Goal: Communication & Community: Answer question/provide support

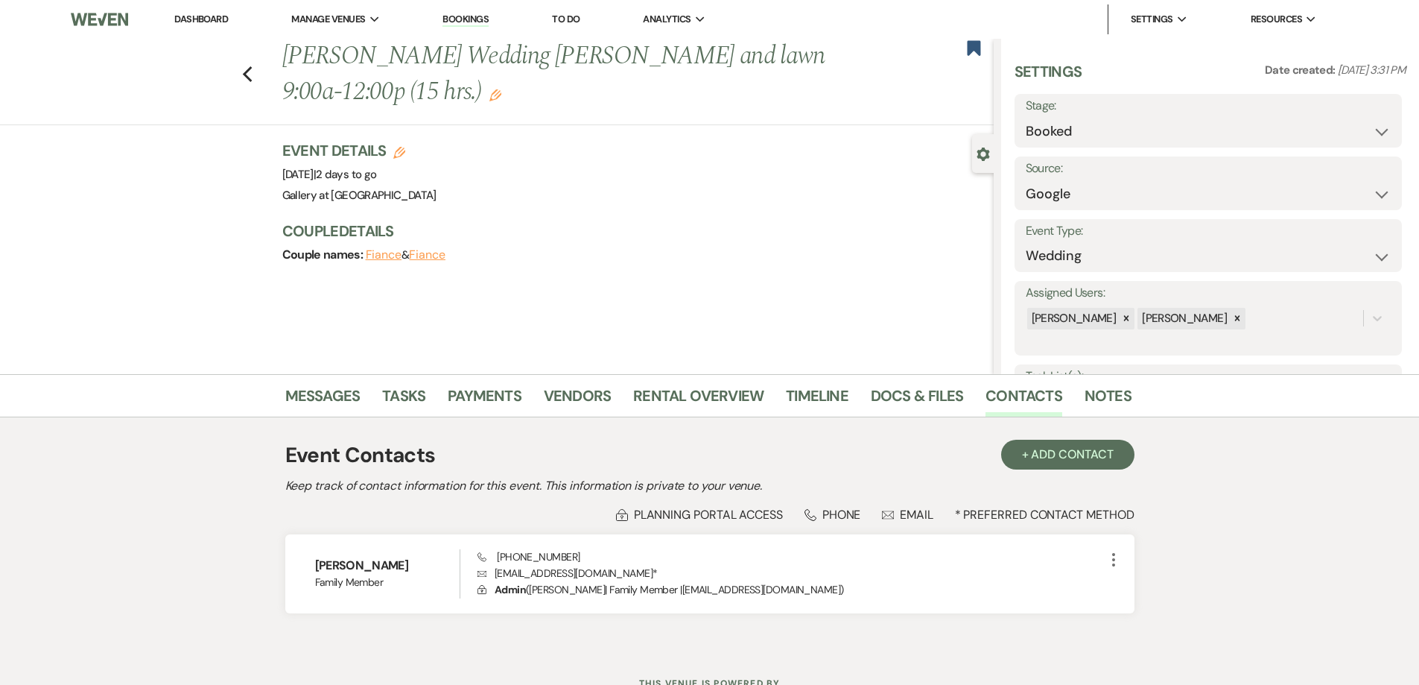
select select "6"
click at [208, 24] on link "Dashboard" at bounding box center [201, 19] width 54 height 13
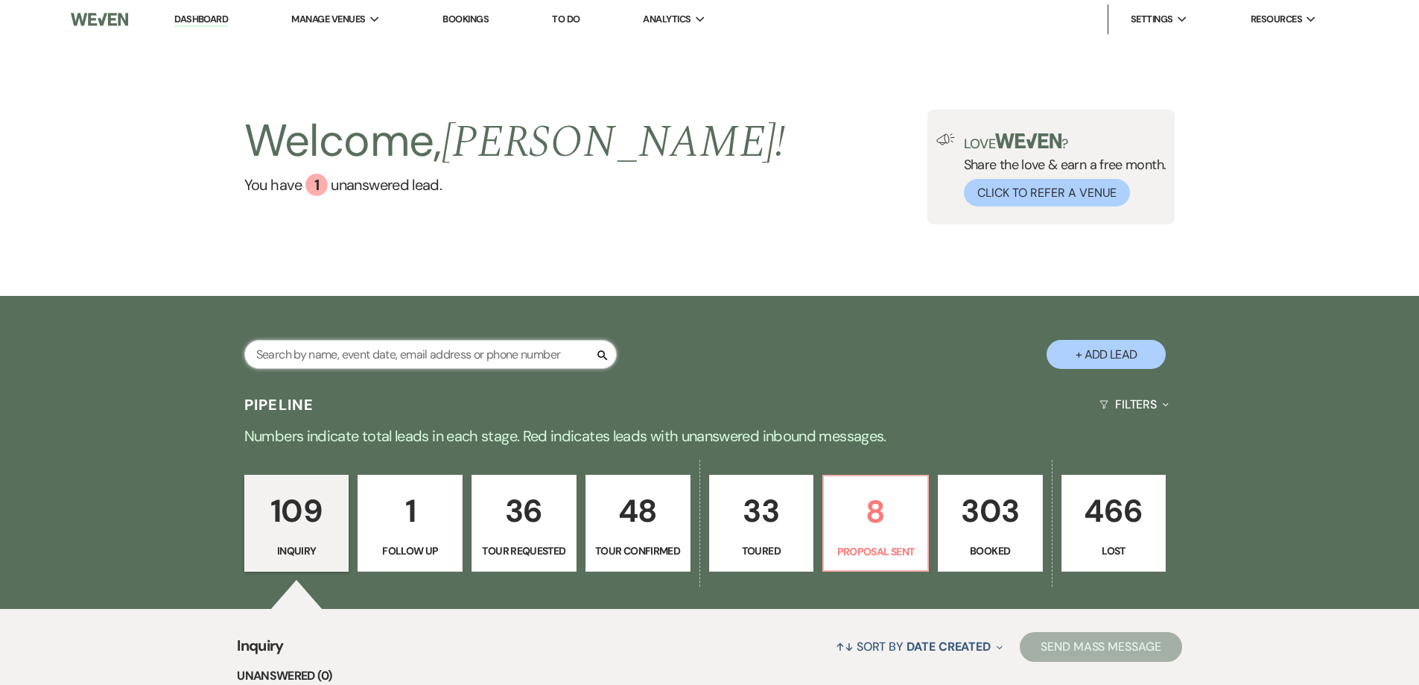
click at [412, 355] on input "text" at bounding box center [430, 354] width 372 height 29
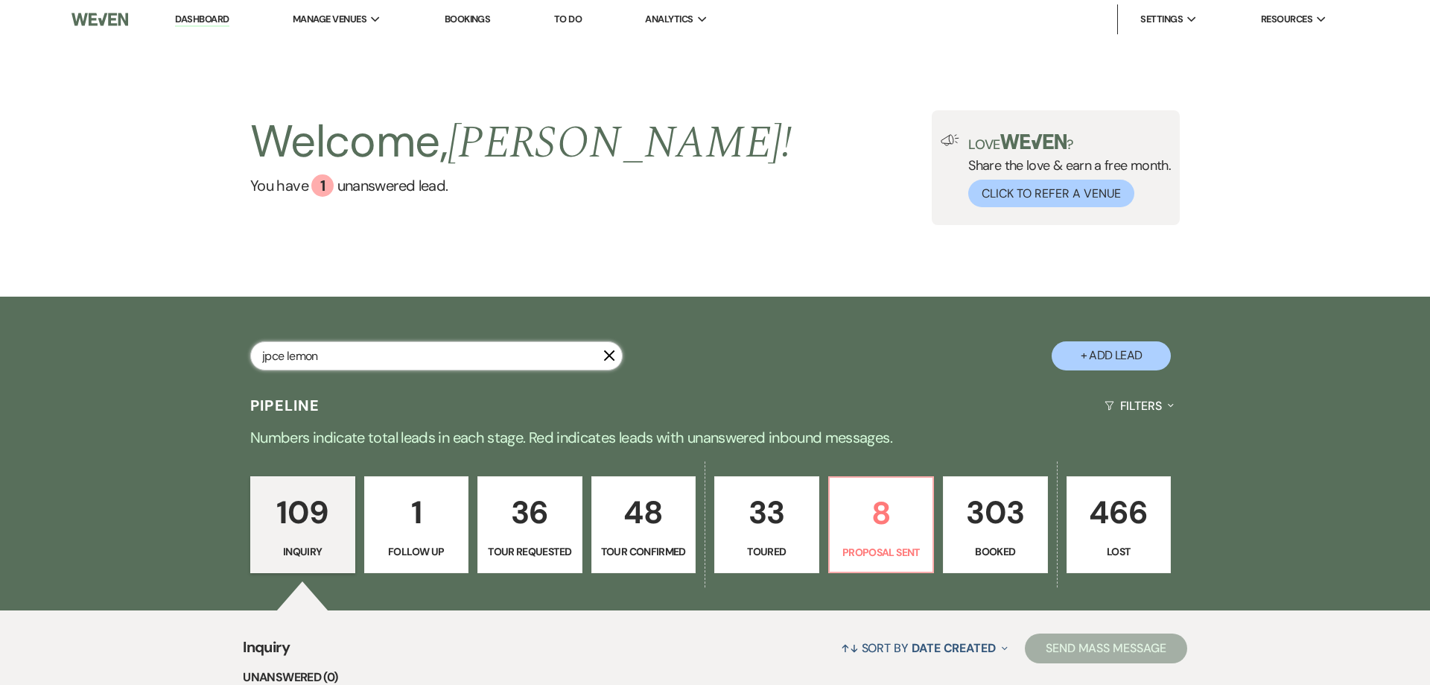
type input "jpce lemon"
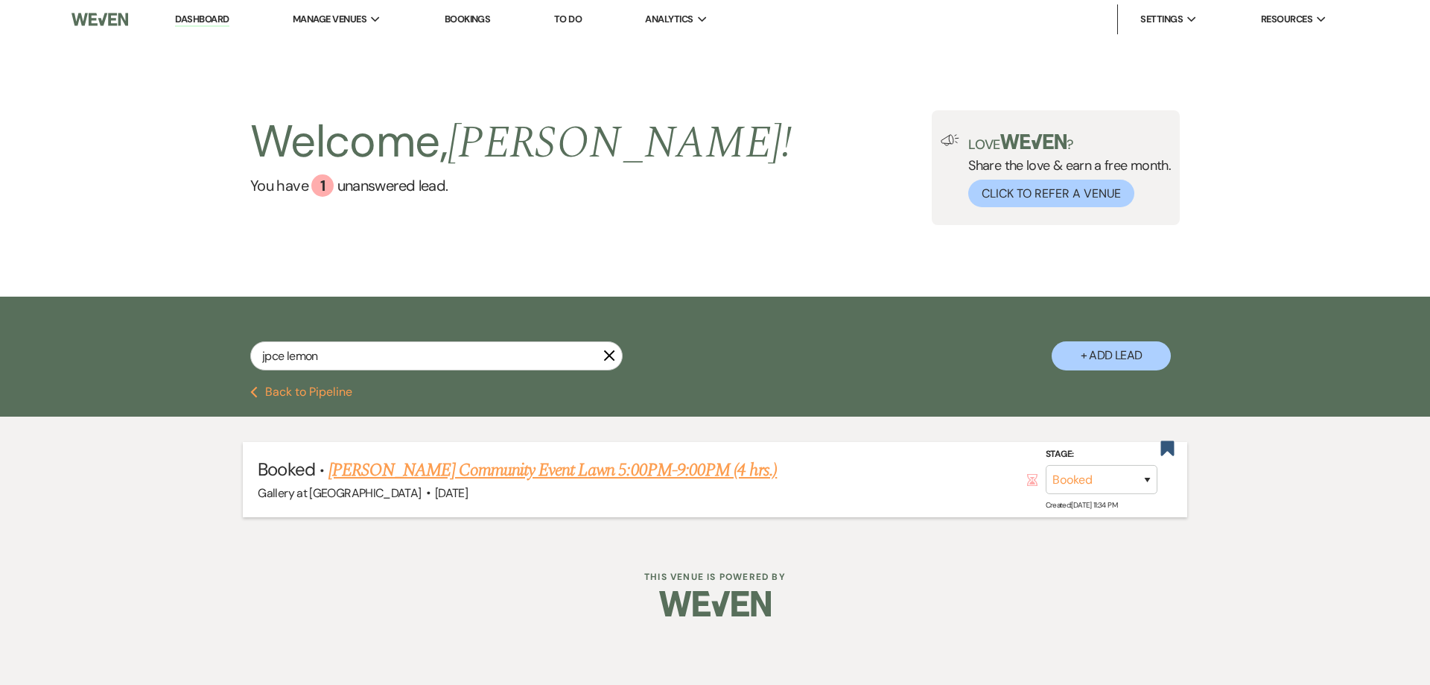
click at [399, 475] on link "[PERSON_NAME] Community Event Lawn 5:00PM-9:00PM (4 hrs.)" at bounding box center [552, 470] width 448 height 27
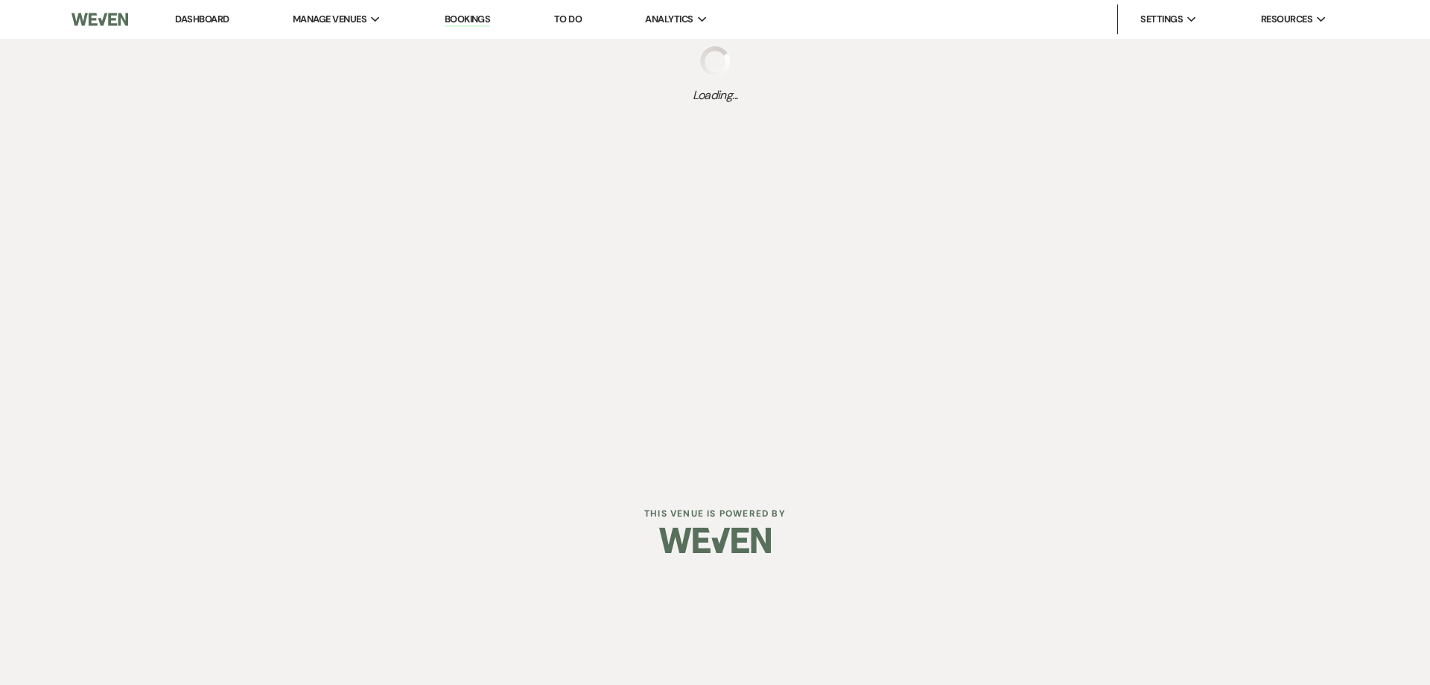
select select "5"
select select "7"
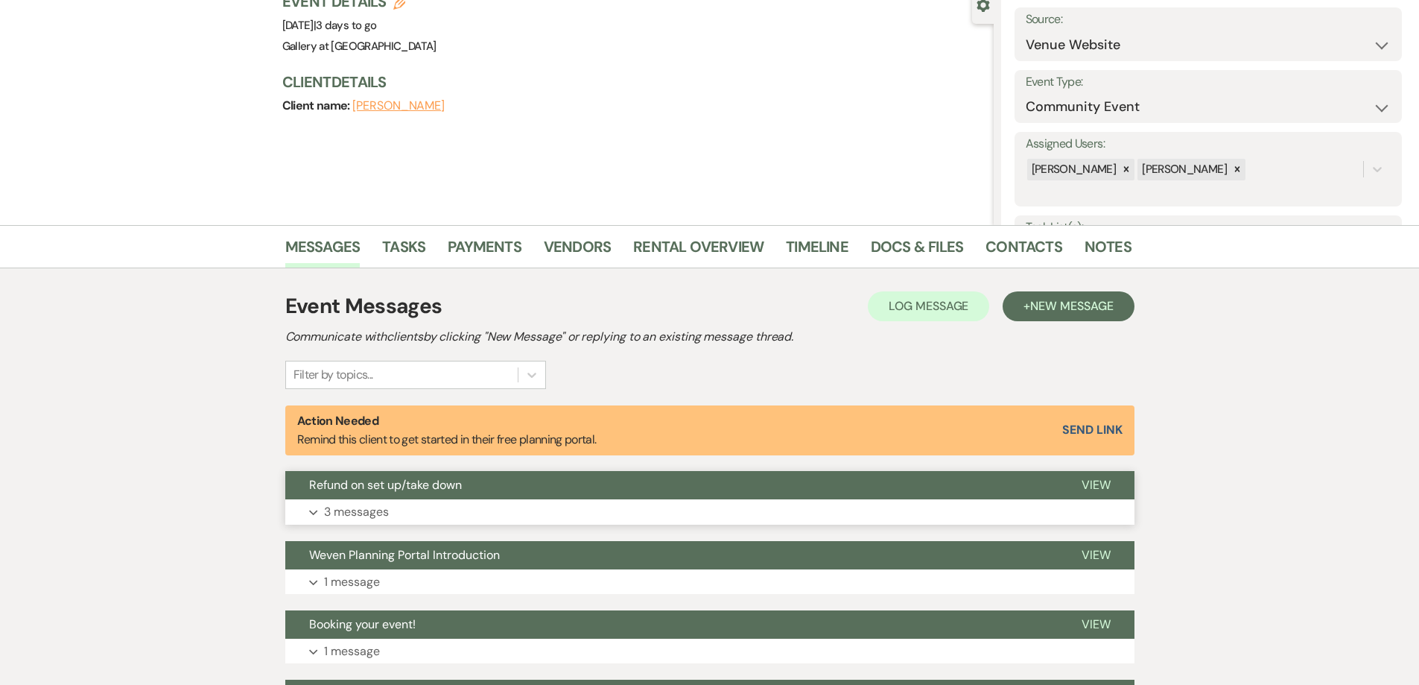
click at [470, 519] on button "Expand 3 messages" at bounding box center [709, 511] width 849 height 25
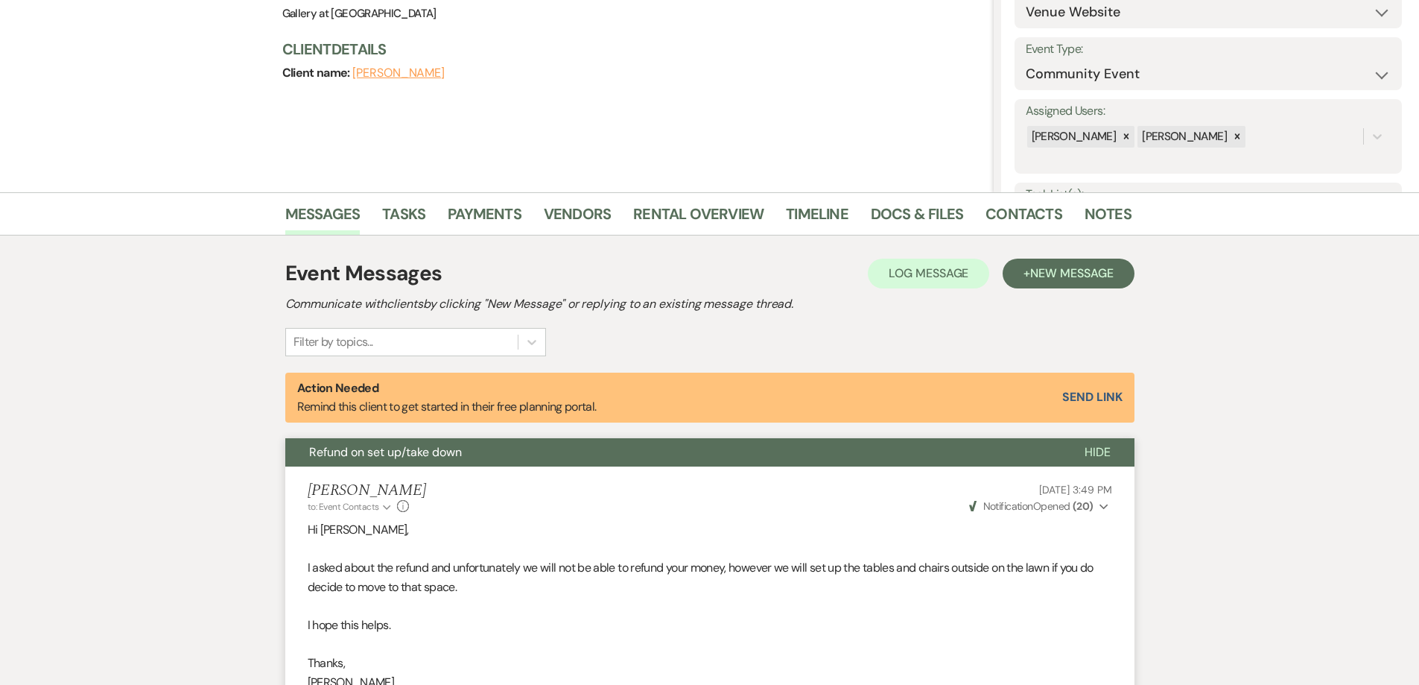
scroll to position [149, 0]
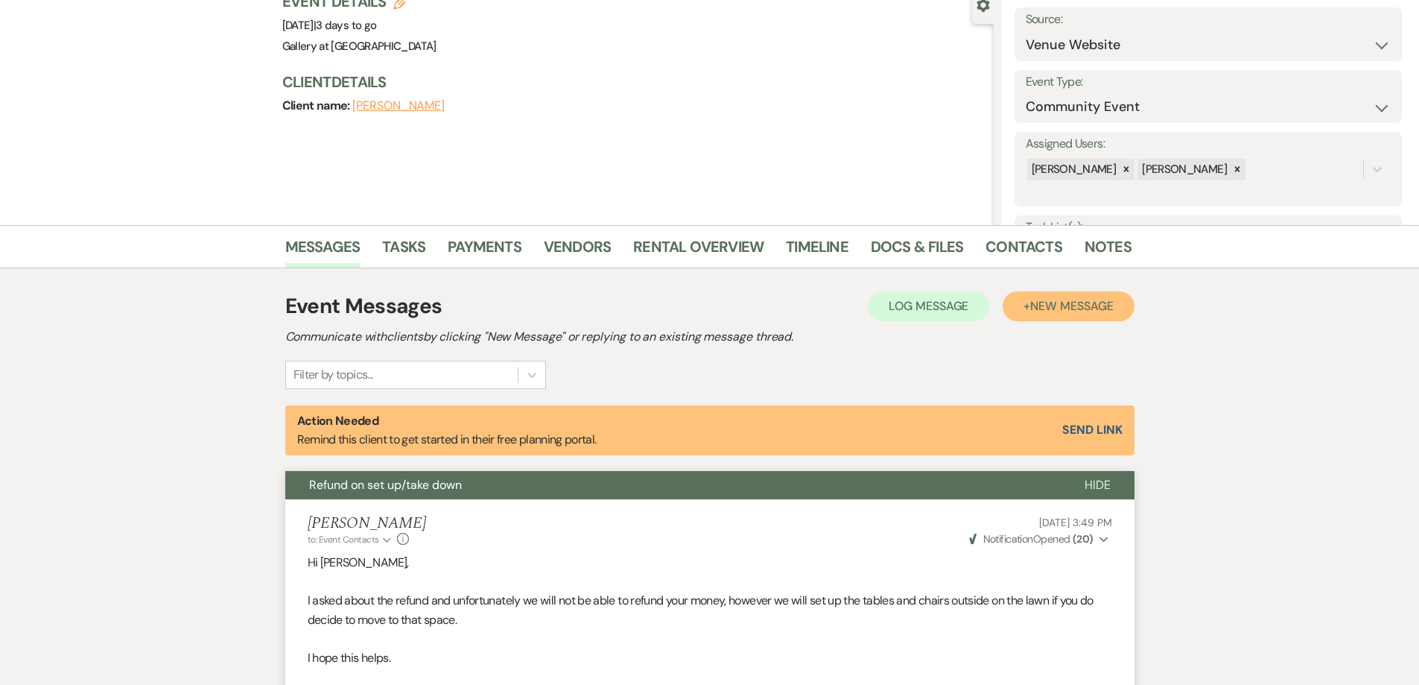
click at [1030, 304] on span "New Message" at bounding box center [1071, 306] width 83 height 16
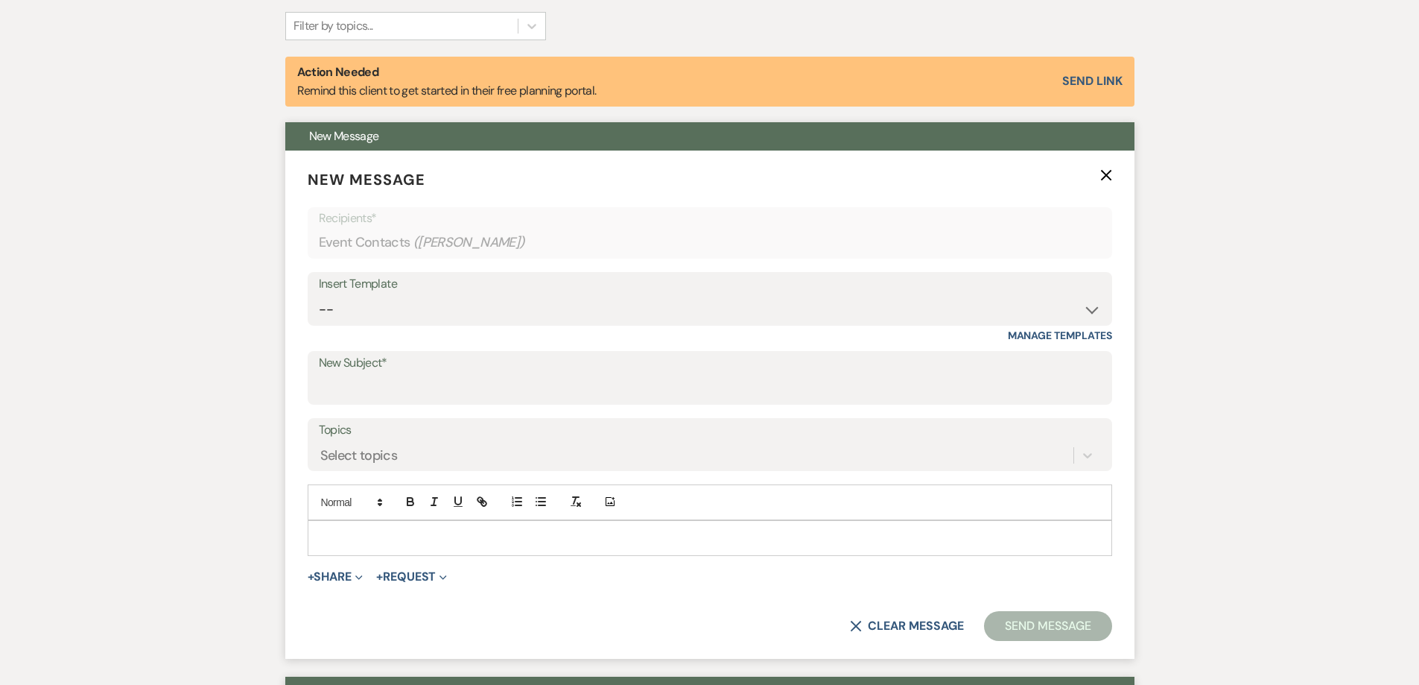
scroll to position [596, 0]
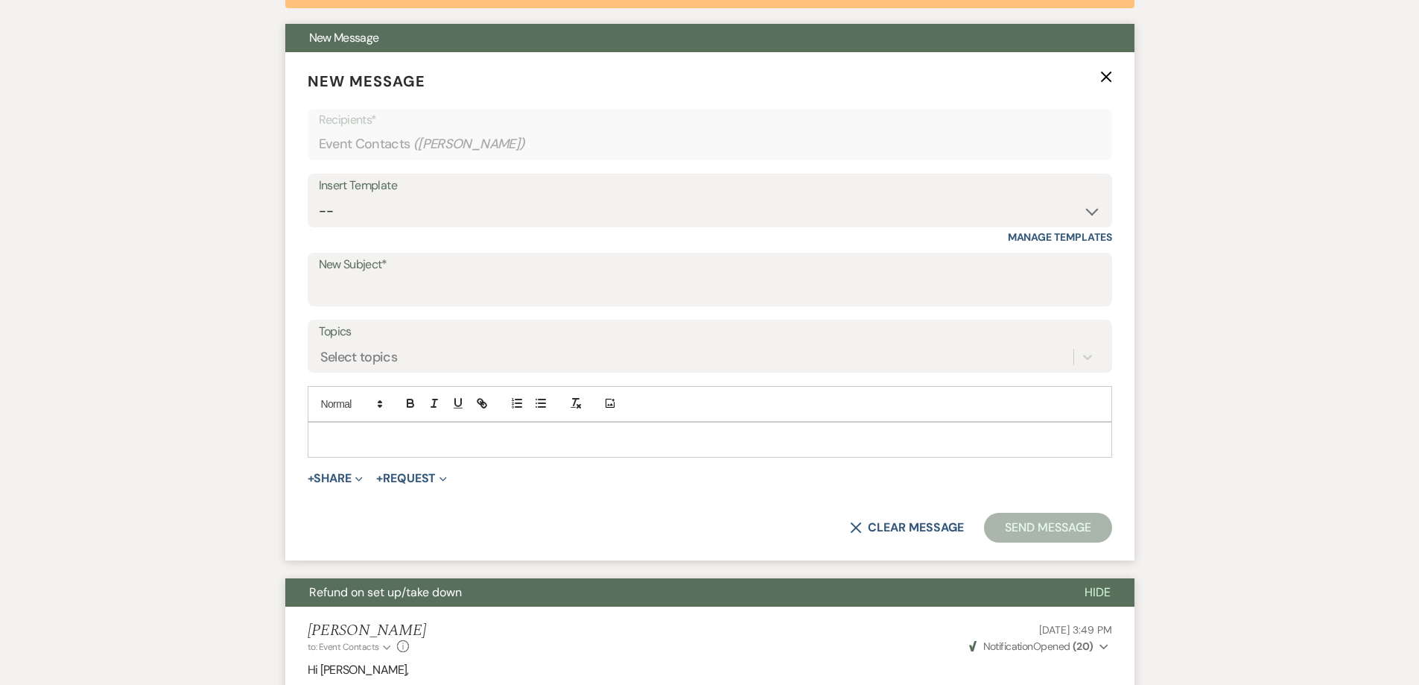
click at [541, 437] on p at bounding box center [710, 439] width 781 height 16
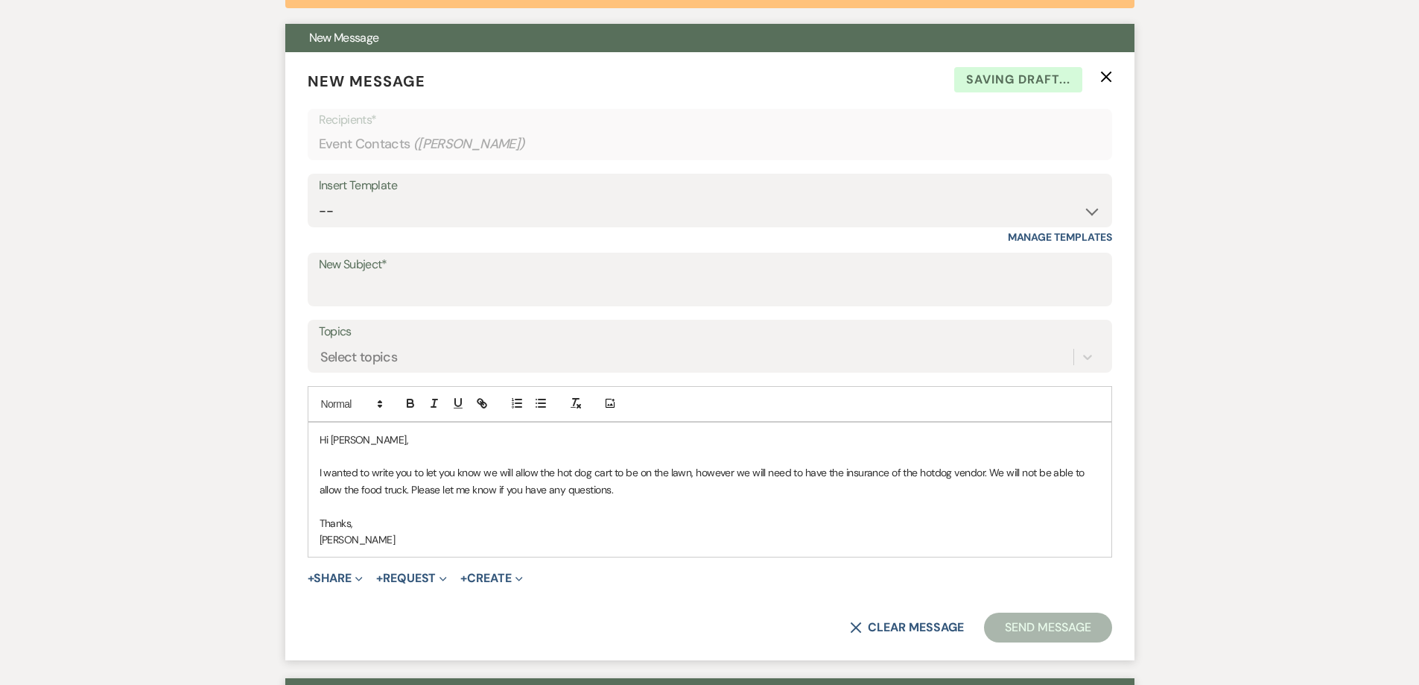
drag, startPoint x: 407, startPoint y: 308, endPoint x: 401, endPoint y: 302, distance: 7.9
click at [406, 307] on form "New Message X Saving draft... Recipients* Event Contacts ( [PERSON_NAME] ) Inse…" at bounding box center [709, 356] width 849 height 608
click at [397, 296] on input "New Subject*" at bounding box center [710, 290] width 782 height 29
type input "Hotdog cart/Food truck"
click at [1044, 629] on button "Send Message" at bounding box center [1047, 627] width 127 height 30
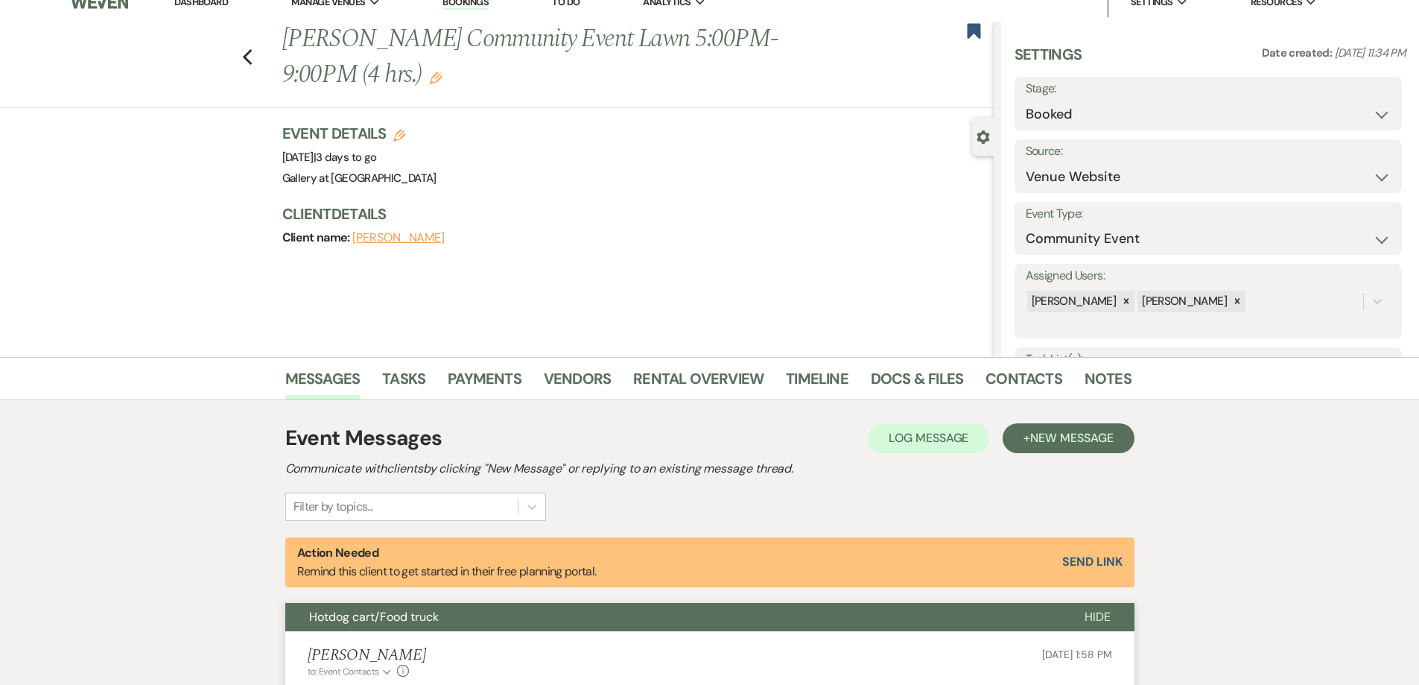
scroll to position [0, 0]
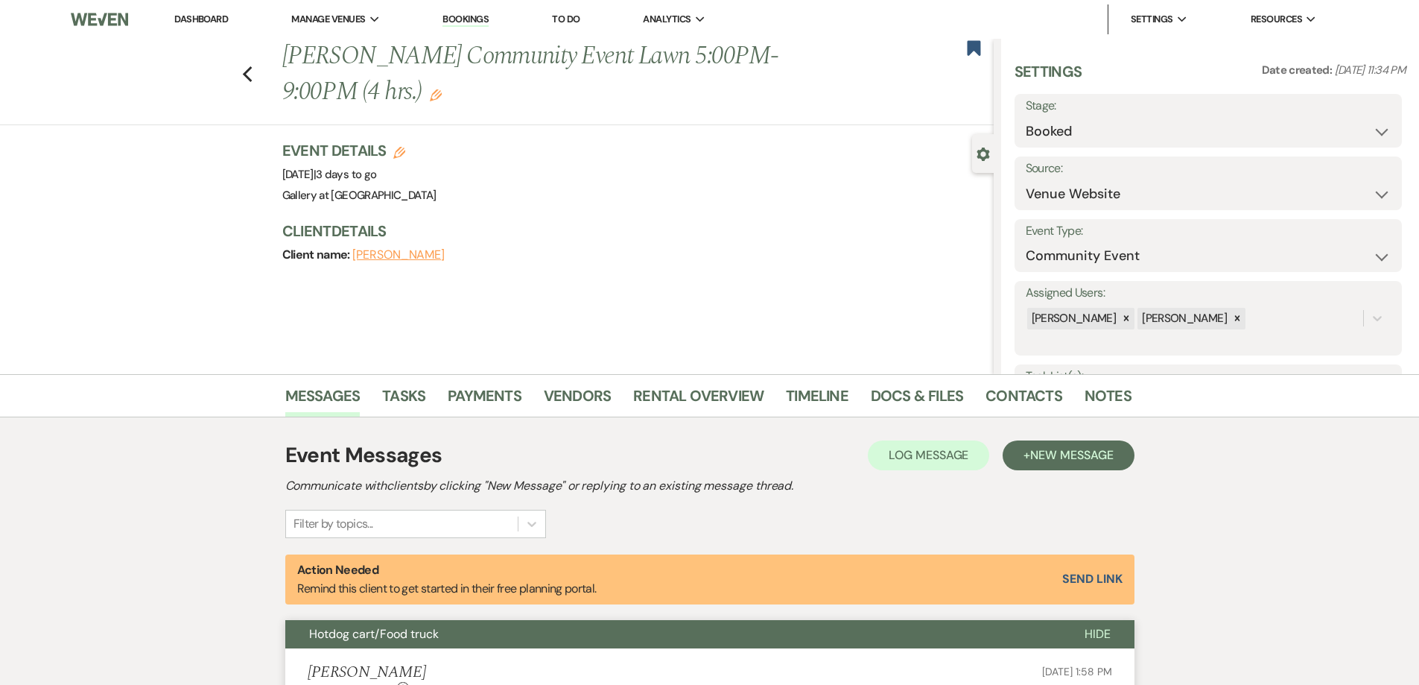
click at [188, 21] on link "Dashboard" at bounding box center [201, 19] width 54 height 13
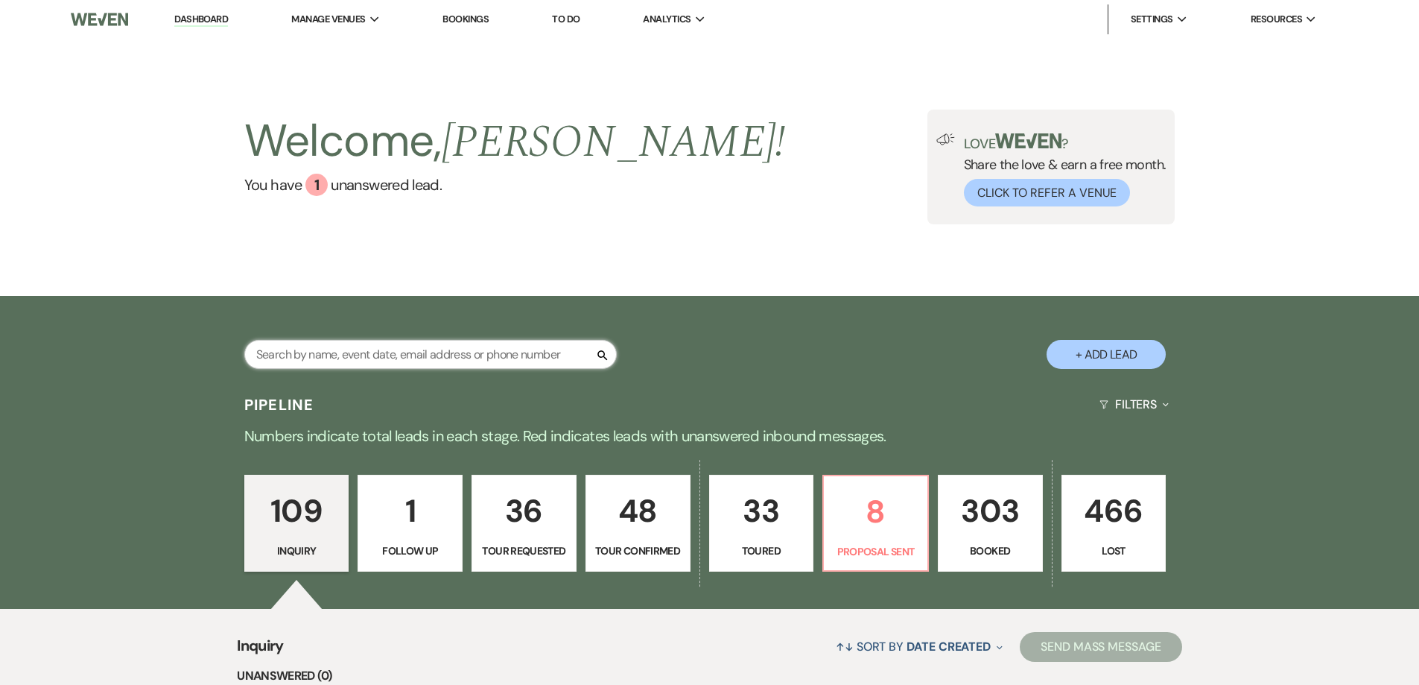
drag, startPoint x: 442, startPoint y: 355, endPoint x: 436, endPoint y: 349, distance: 7.9
click at [442, 355] on input "text" at bounding box center [430, 354] width 372 height 29
type input "royal"
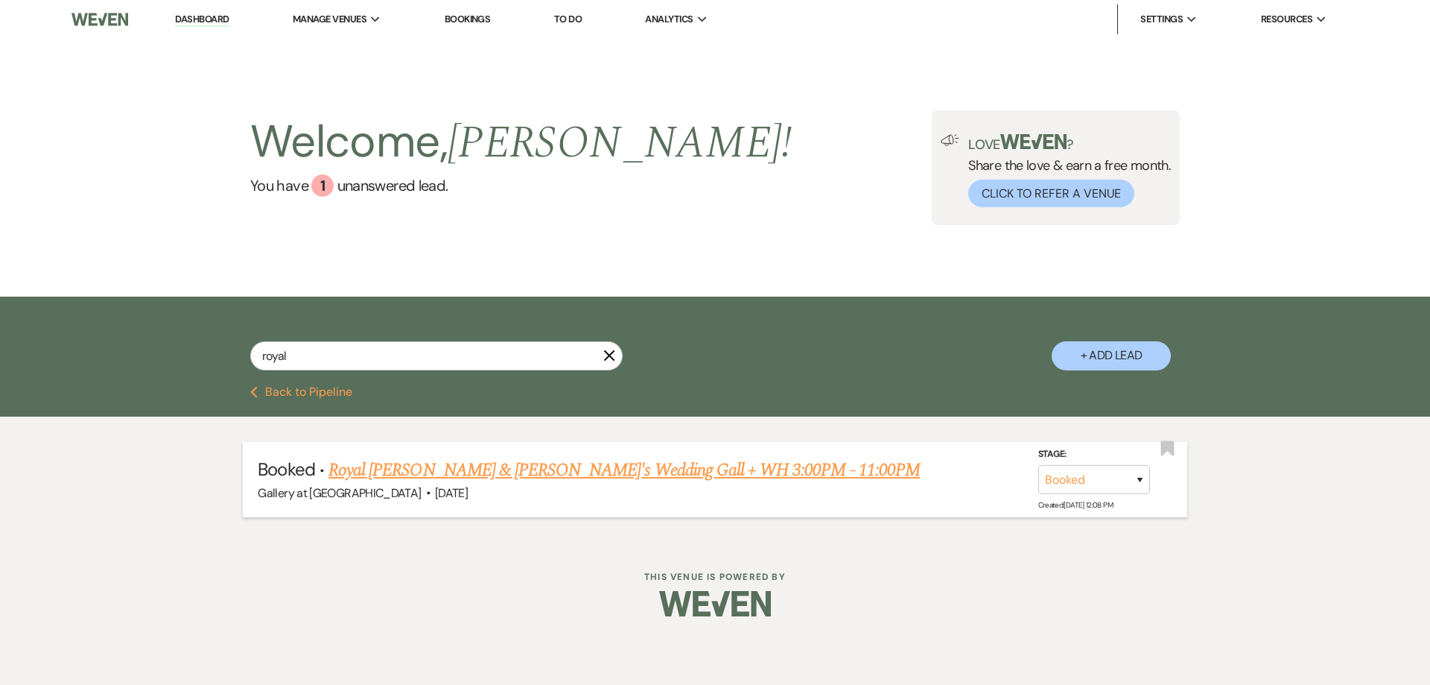
click at [499, 467] on link "Royal [PERSON_NAME] & [PERSON_NAME]'s Wedding Gall + WH 3:00PM - 11:00PM" at bounding box center [623, 470] width 591 height 27
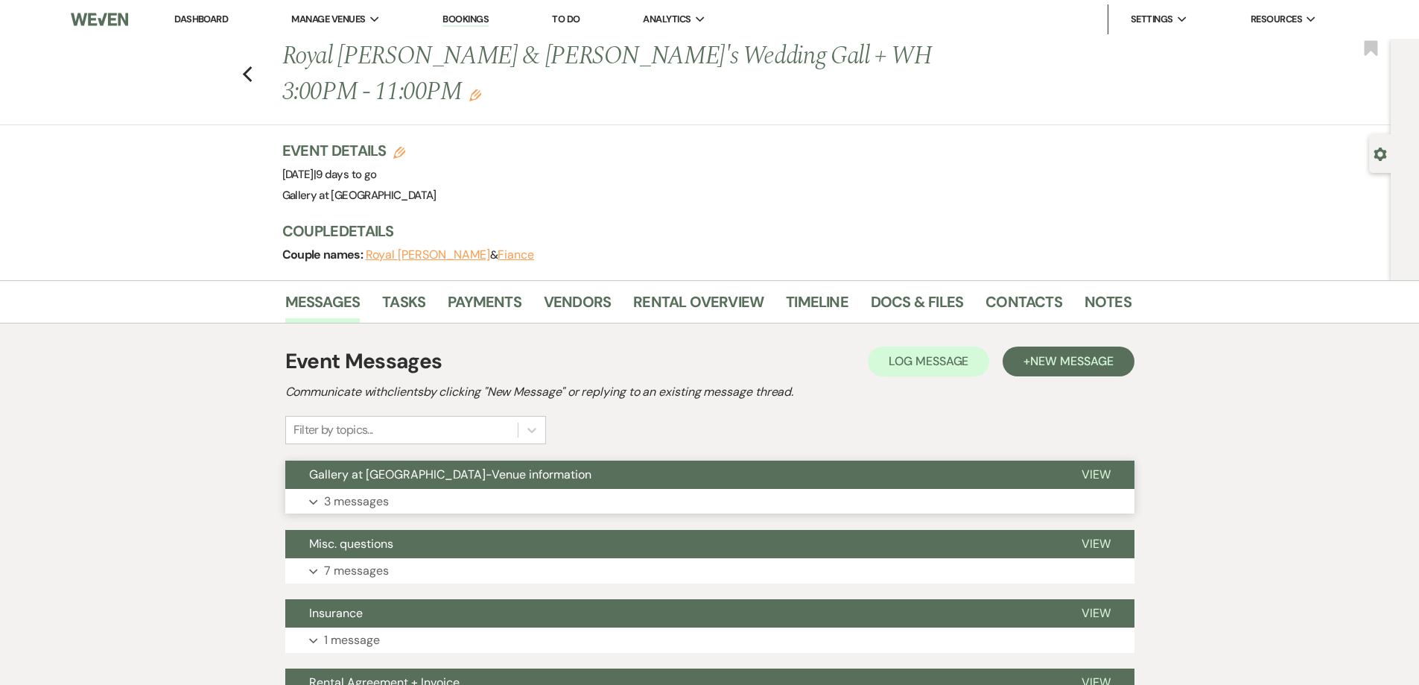
click at [516, 489] on button "Expand 3 messages" at bounding box center [709, 501] width 849 height 25
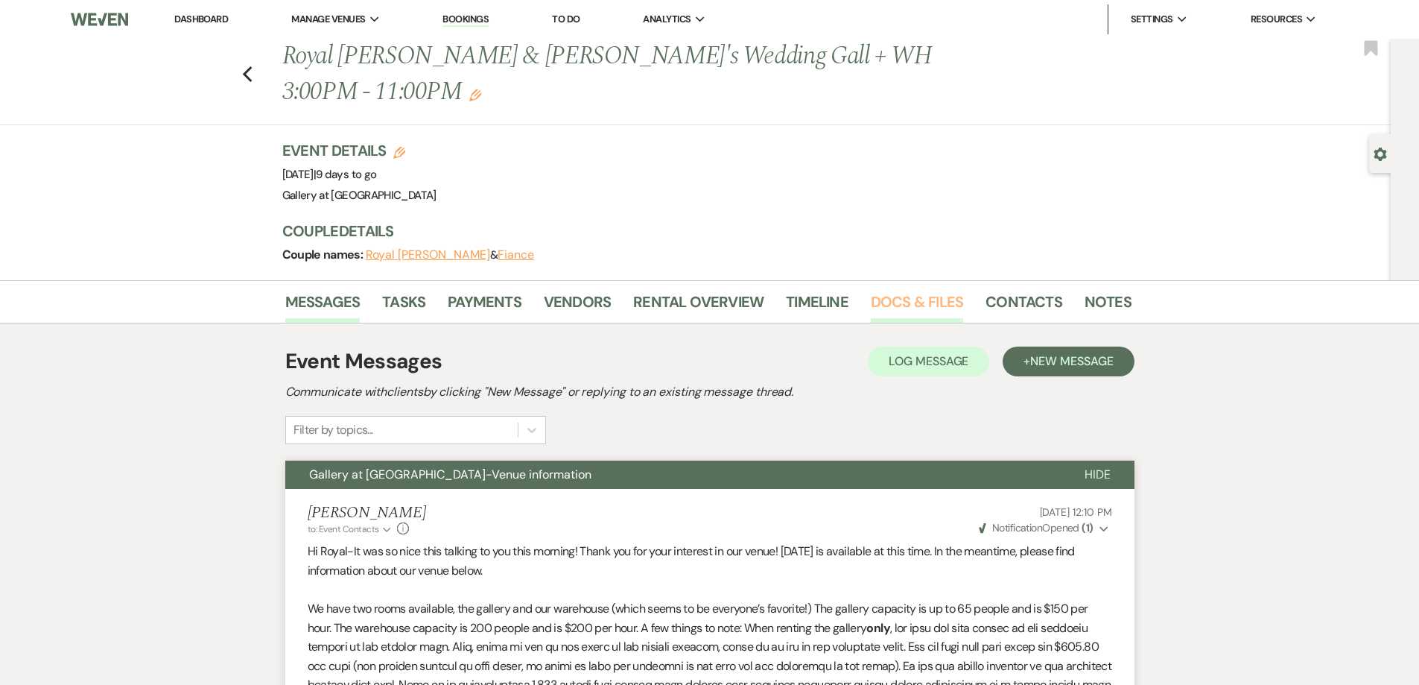
click at [898, 290] on link "Docs & Files" at bounding box center [917, 306] width 92 height 33
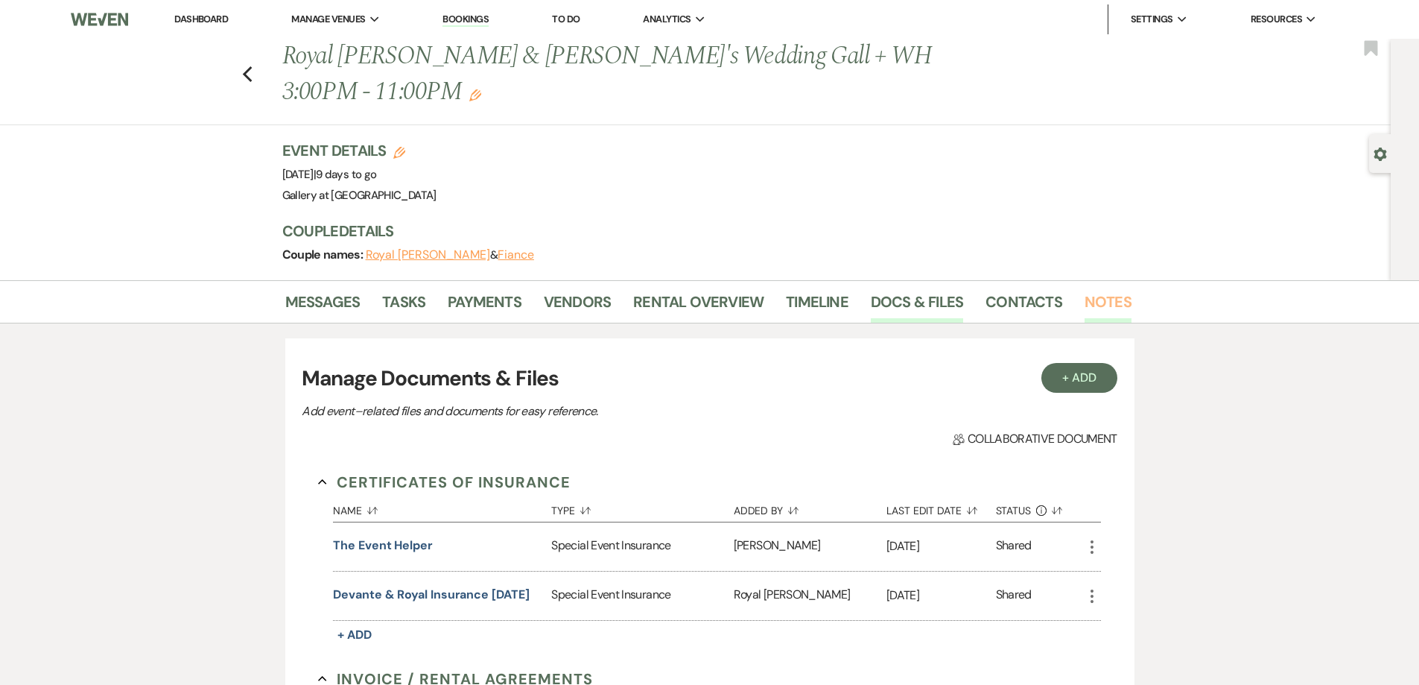
click at [1085, 290] on link "Notes" at bounding box center [1108, 306] width 47 height 33
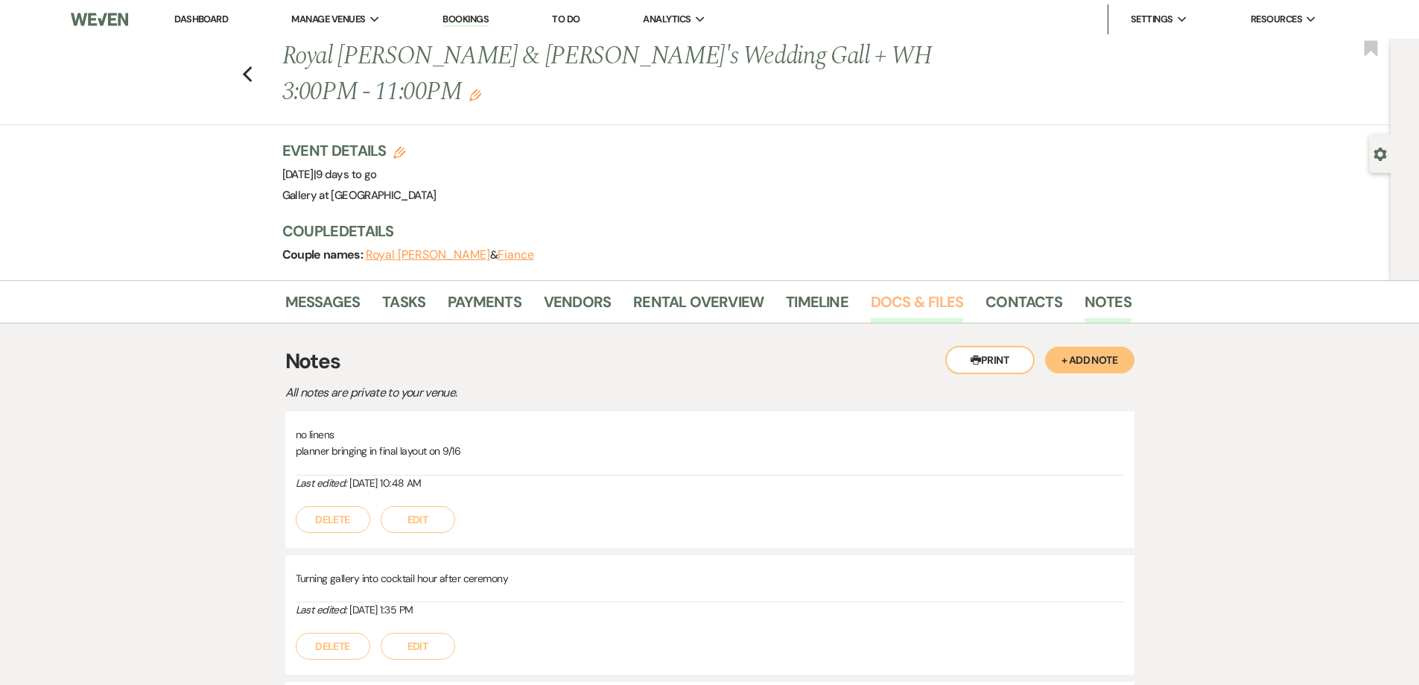
click at [904, 290] on link "Docs & Files" at bounding box center [917, 306] width 92 height 33
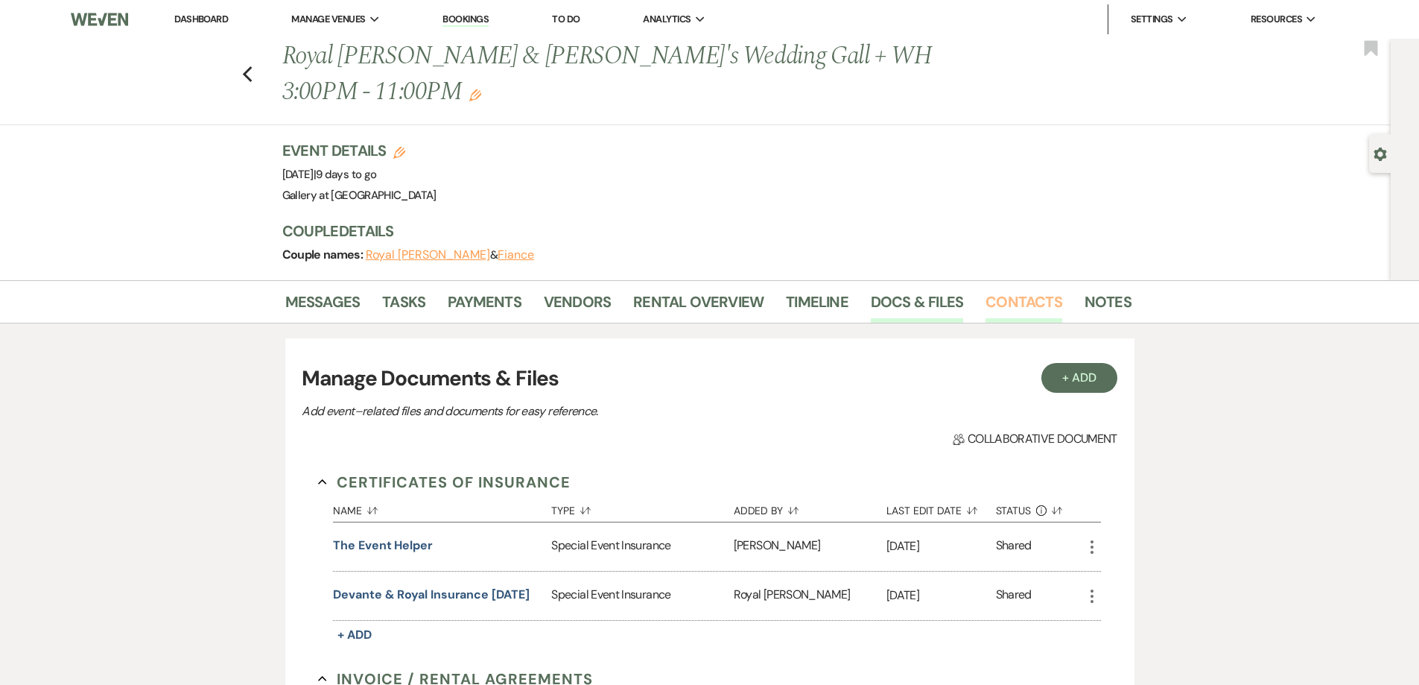
click at [1032, 290] on link "Contacts" at bounding box center [1023, 306] width 77 height 33
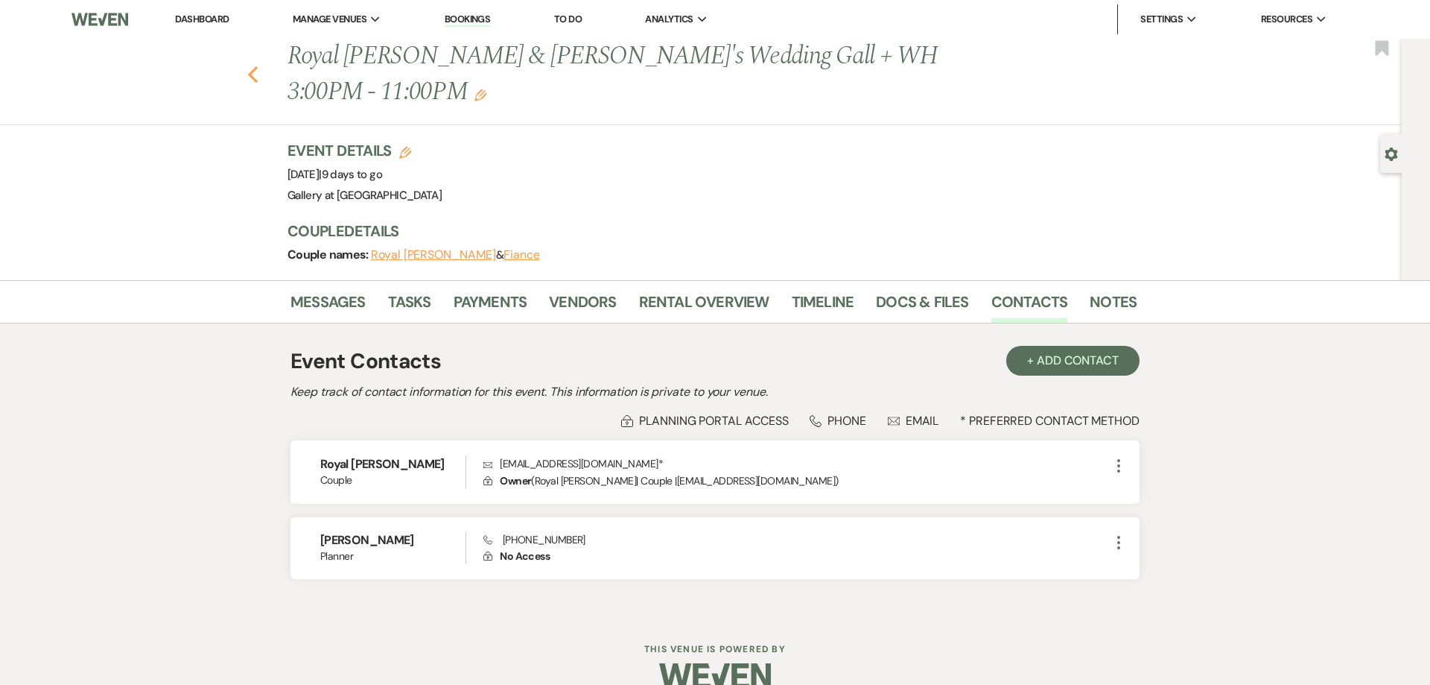
click at [247, 66] on icon "Previous" at bounding box center [252, 75] width 11 height 18
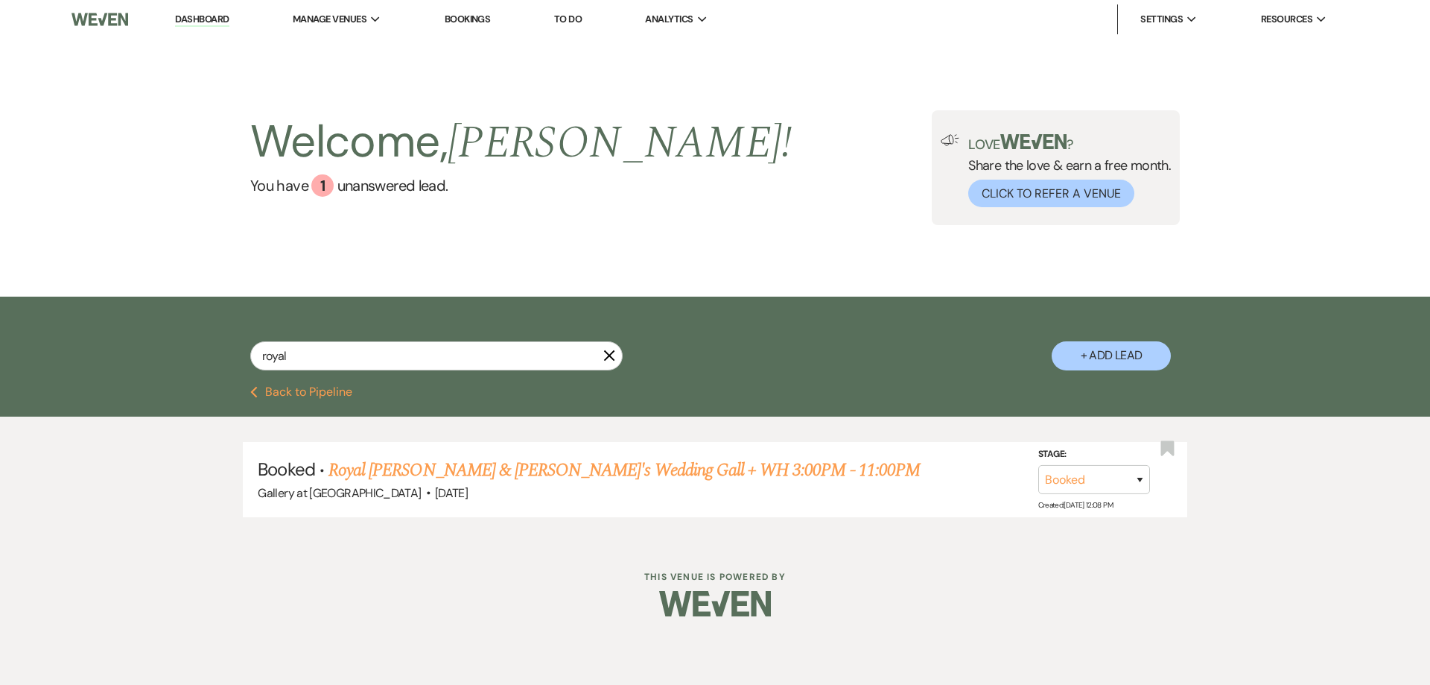
click at [201, 19] on link "Dashboard" at bounding box center [202, 20] width 54 height 14
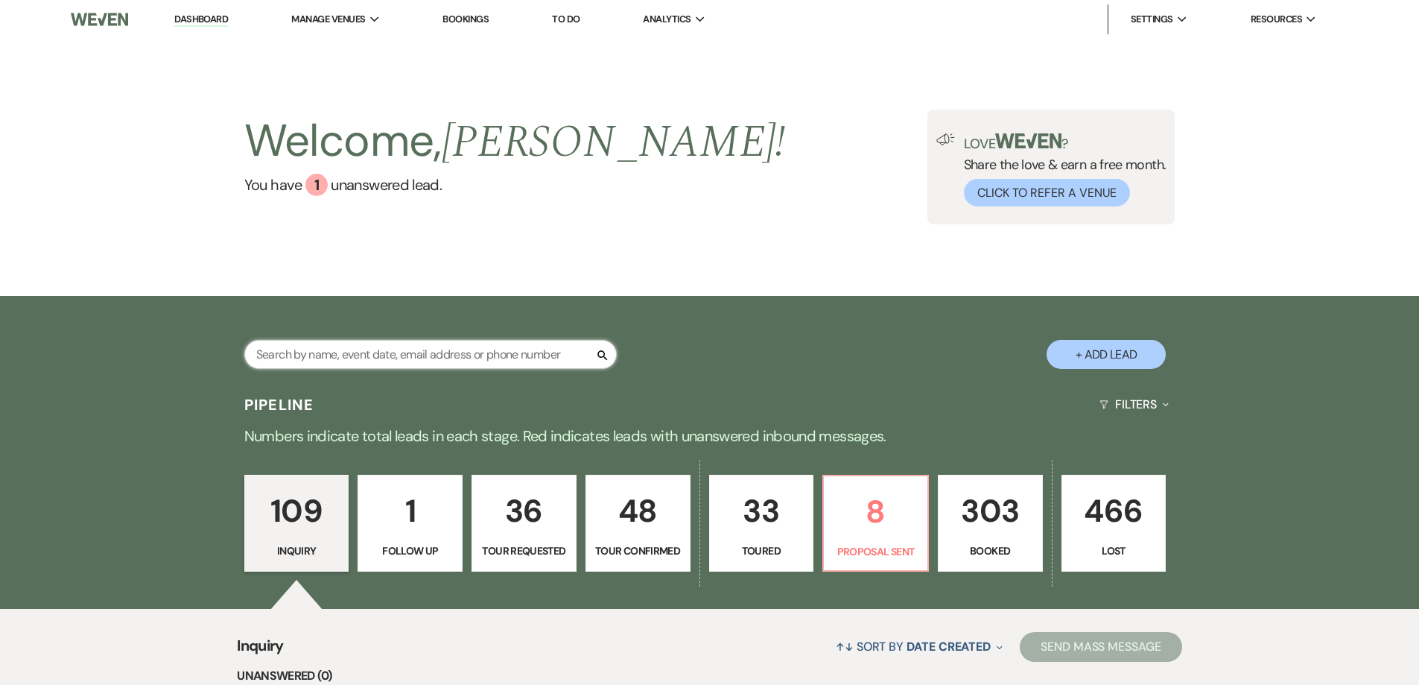
click at [486, 358] on input "text" at bounding box center [430, 354] width 372 height 29
click at [379, 366] on input "text" at bounding box center [430, 354] width 372 height 29
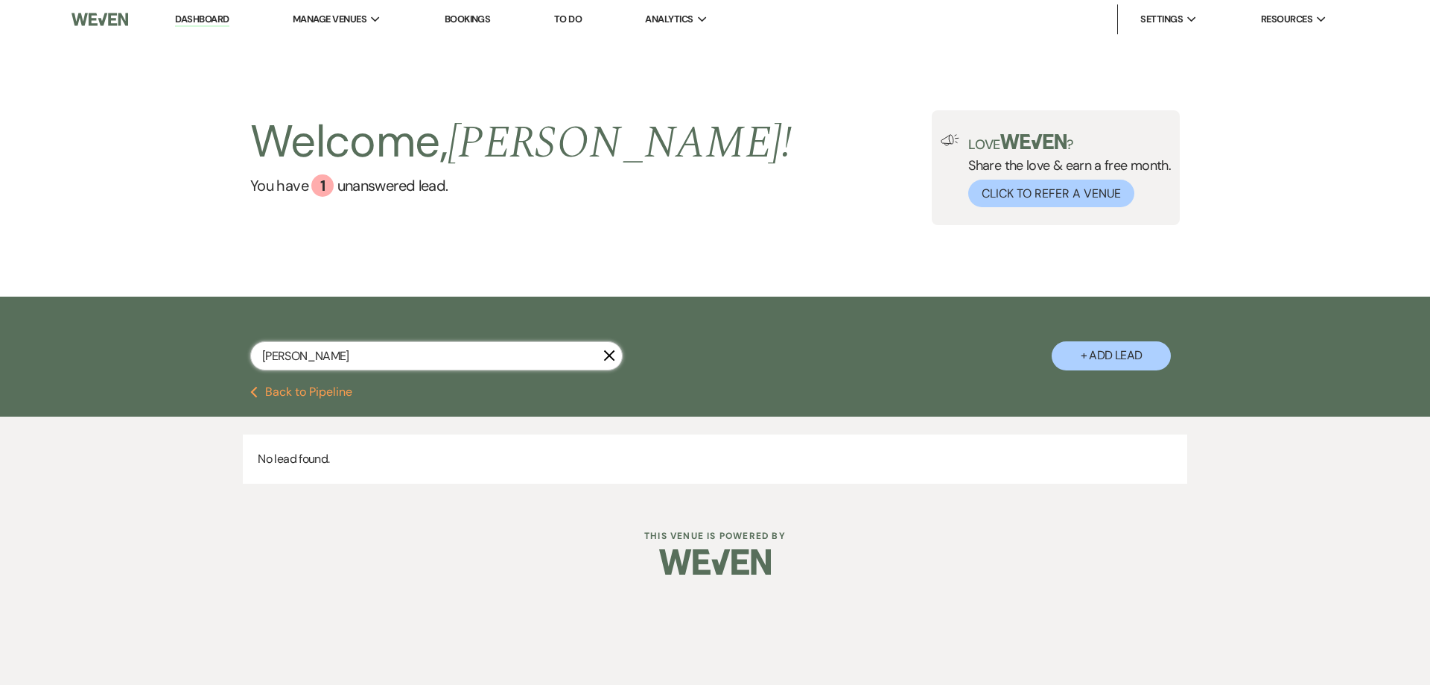
type input "[PERSON_NAME]"
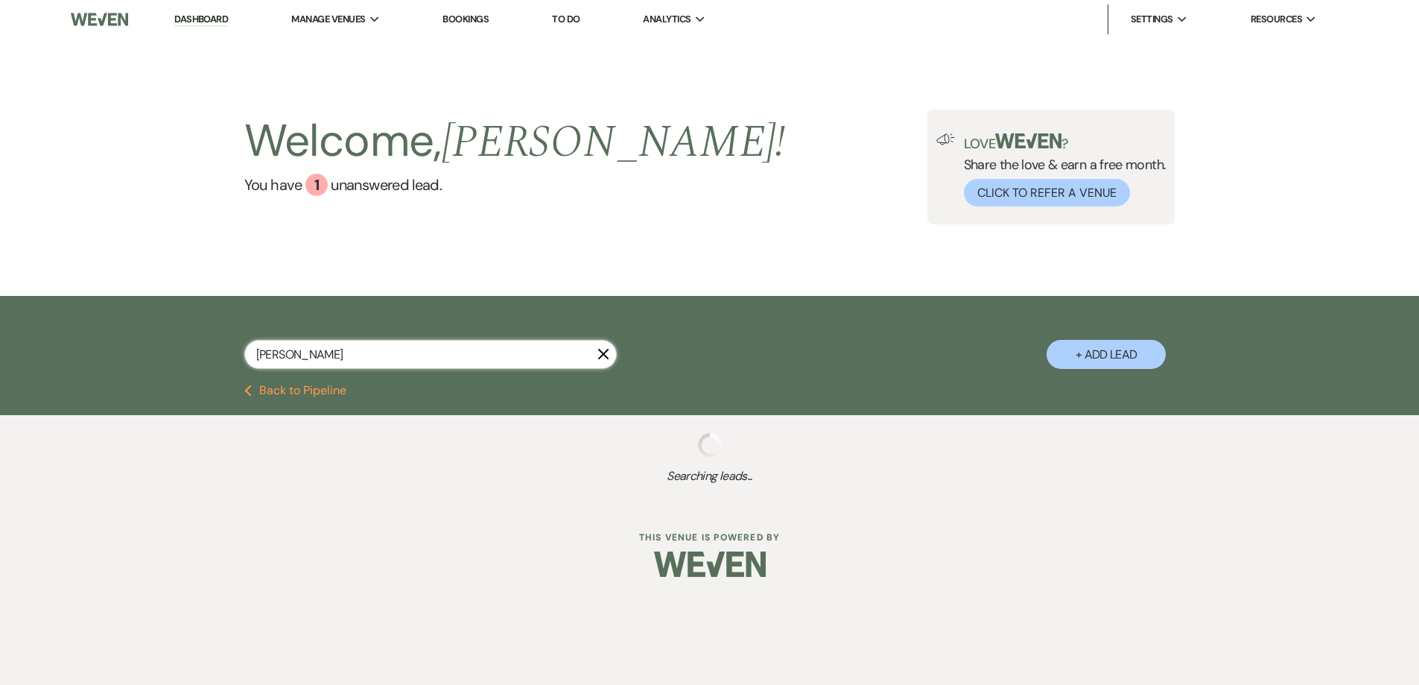
select select "8"
select select "5"
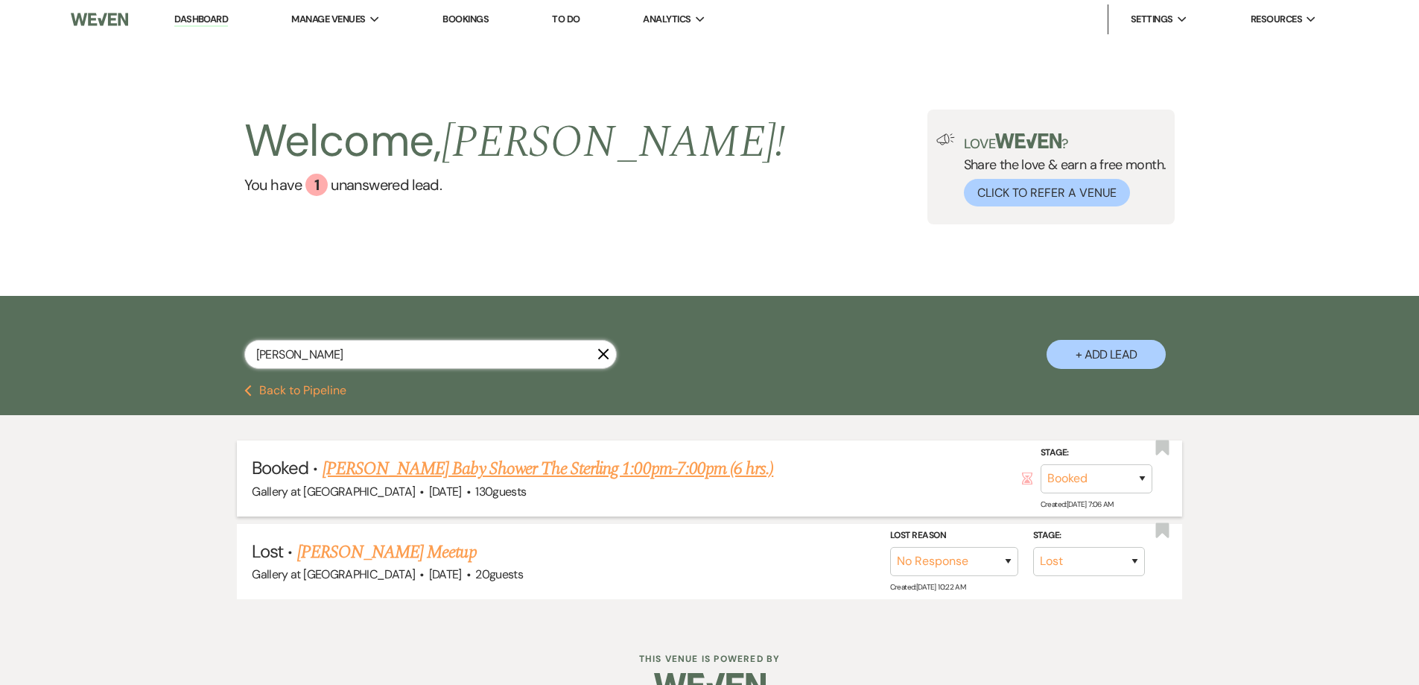
type input "[PERSON_NAME]"
click at [448, 463] on link "[PERSON_NAME] Baby Shower The Sterling 1:00pm-7:00pm (6 hrs.)" at bounding box center [548, 468] width 451 height 27
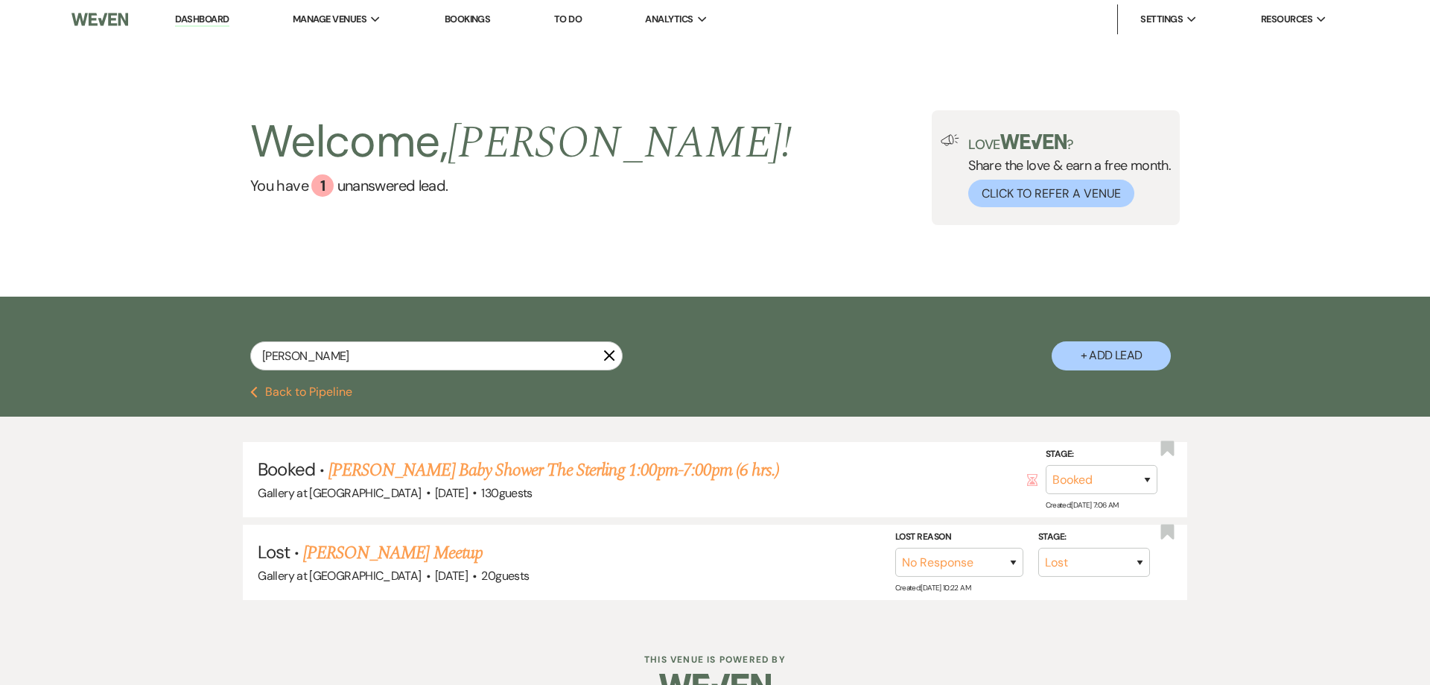
select select "5"
select select "3"
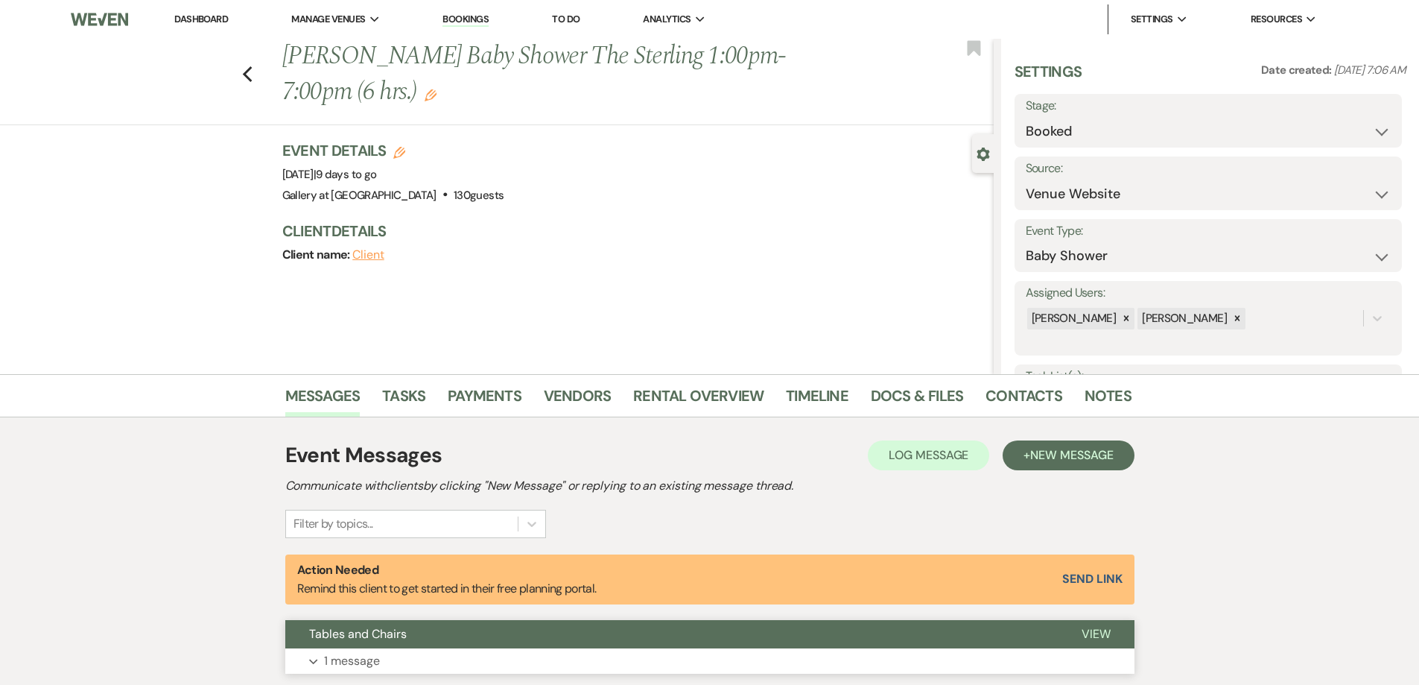
click at [451, 652] on button "Expand 1 message" at bounding box center [709, 660] width 849 height 25
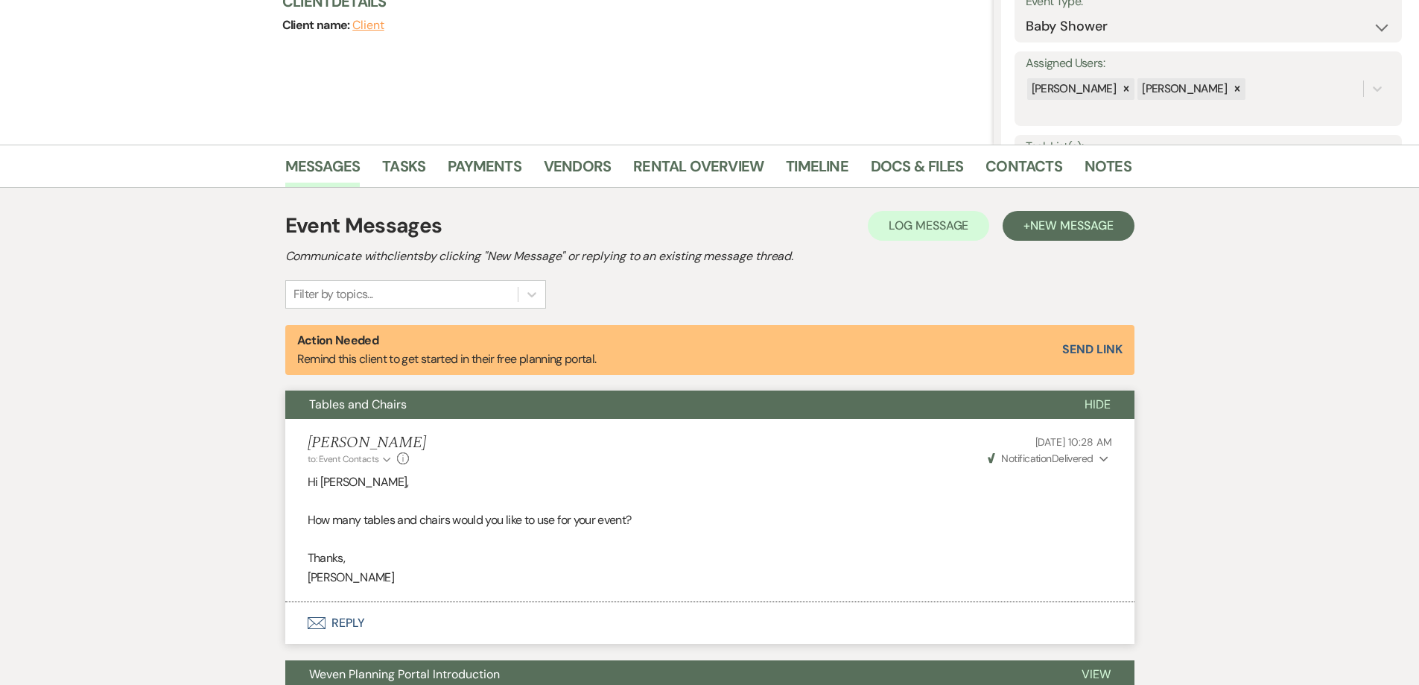
scroll to position [298, 0]
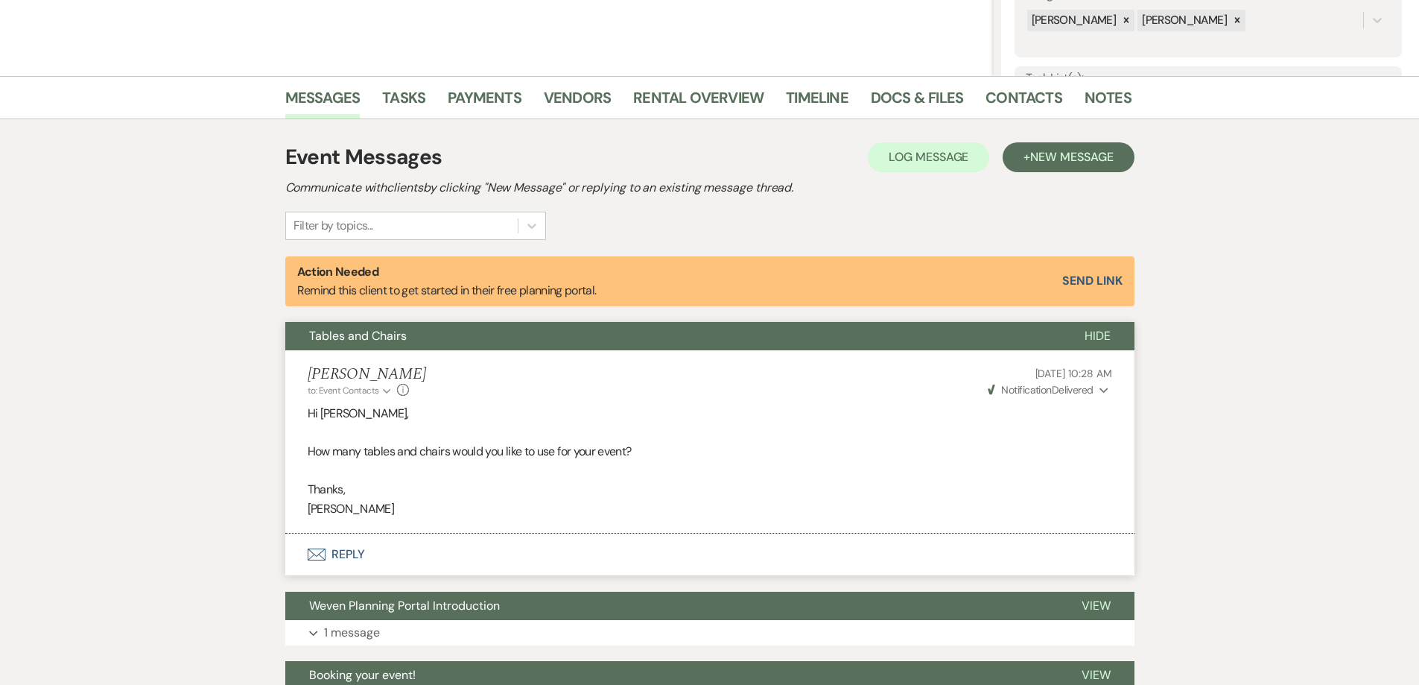
click at [493, 564] on button "Envelope Reply" at bounding box center [709, 554] width 849 height 42
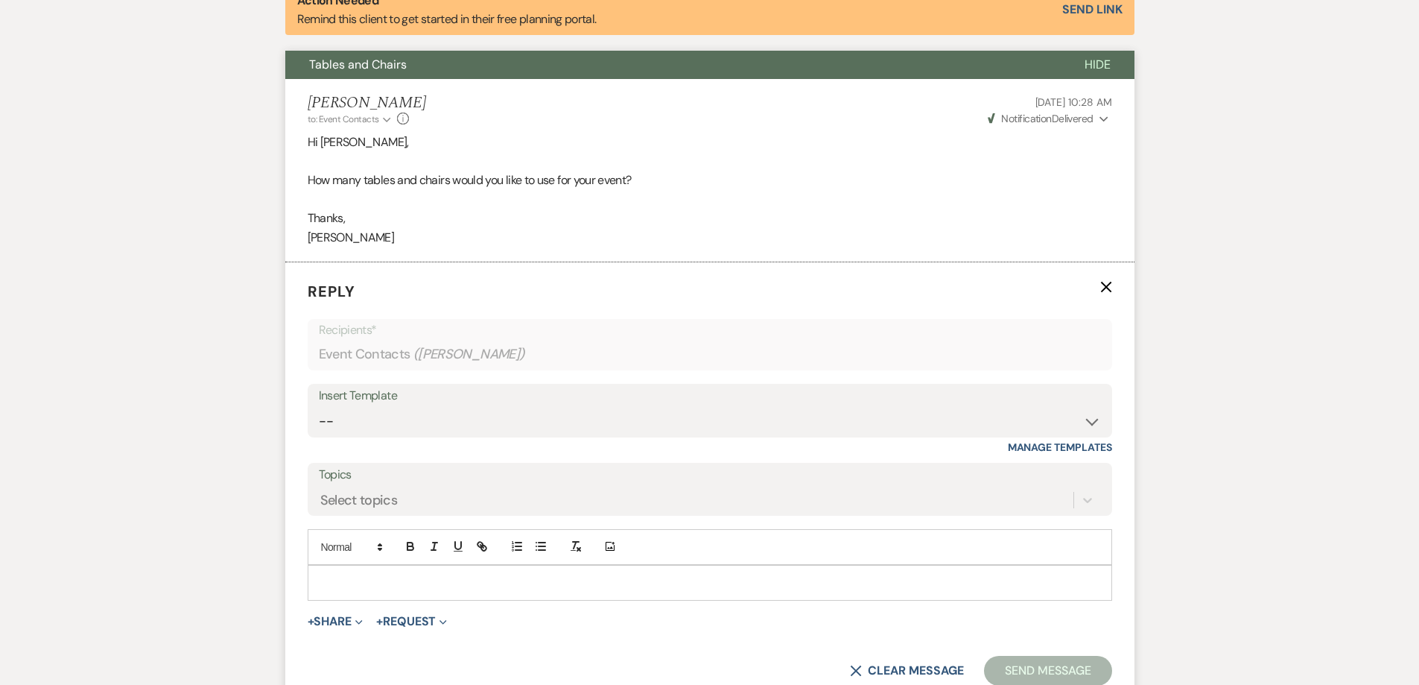
scroll to position [596, 0]
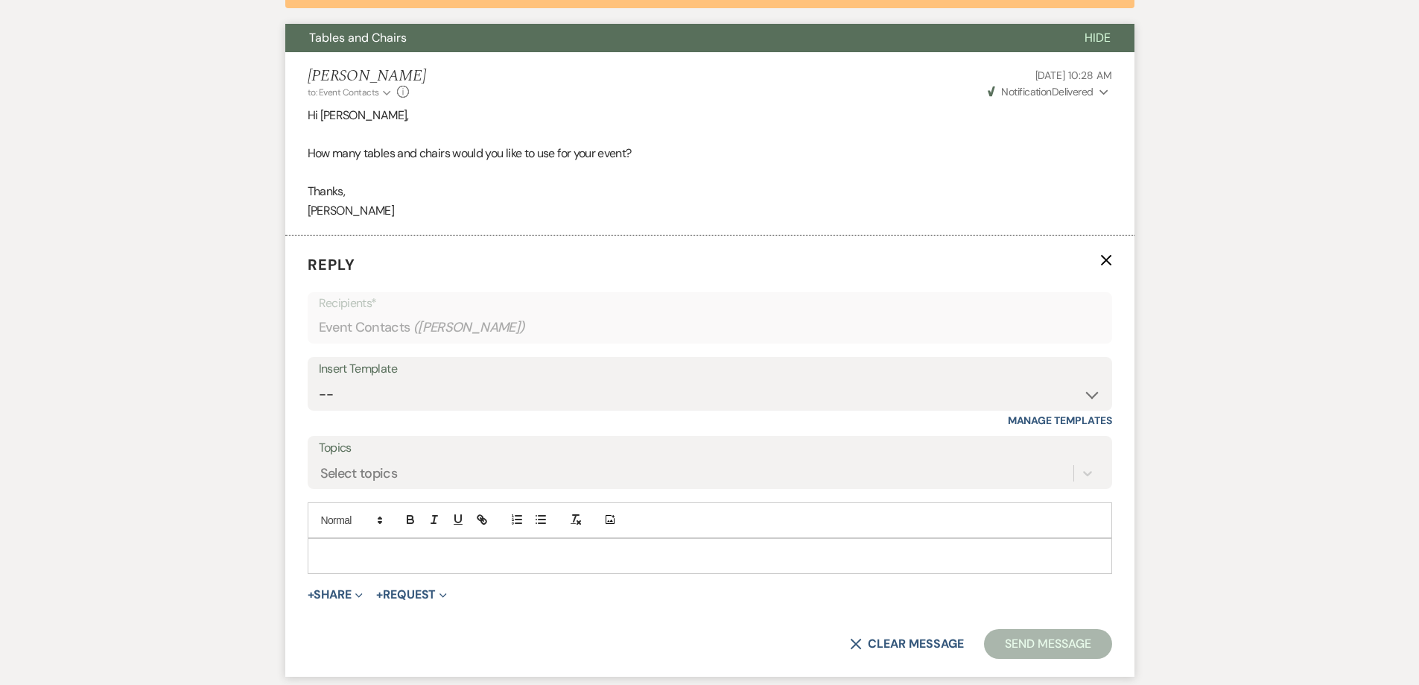
click at [521, 559] on p at bounding box center [710, 555] width 781 height 16
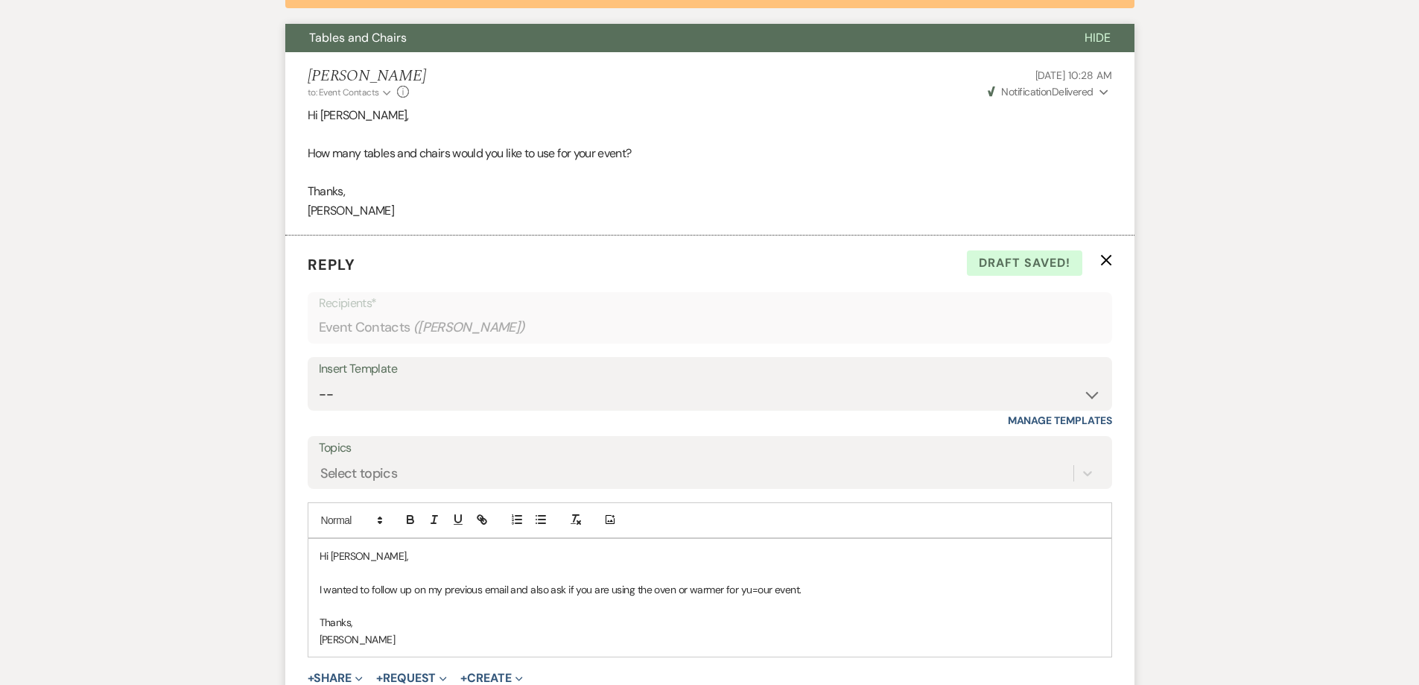
click at [746, 591] on p "I wanted to follow up on my previous email and also ask if you are using the ov…" at bounding box center [710, 589] width 781 height 16
drag, startPoint x: 781, startPoint y: 592, endPoint x: 758, endPoint y: 594, distance: 23.2
click at [758, 594] on p "I wanted to follow up on my previous email and also ask if you are using the ov…" at bounding box center [710, 589] width 781 height 16
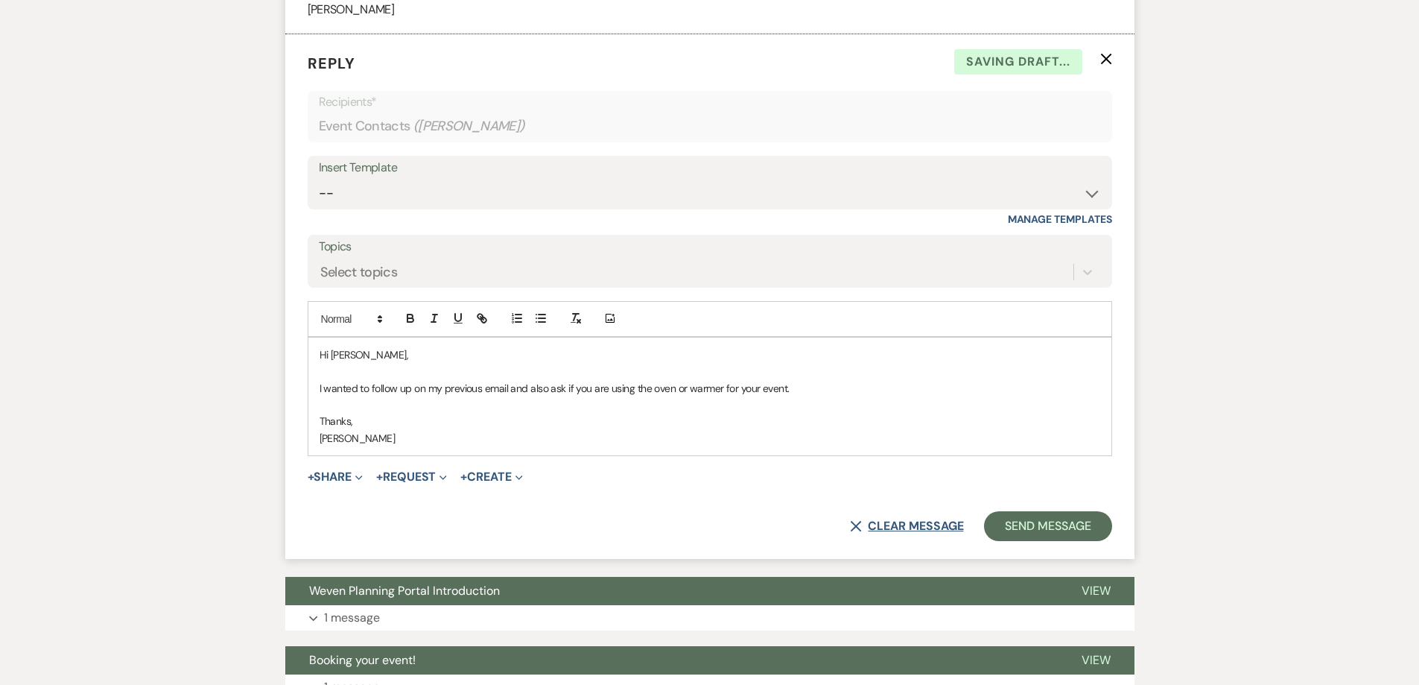
scroll to position [819, 0]
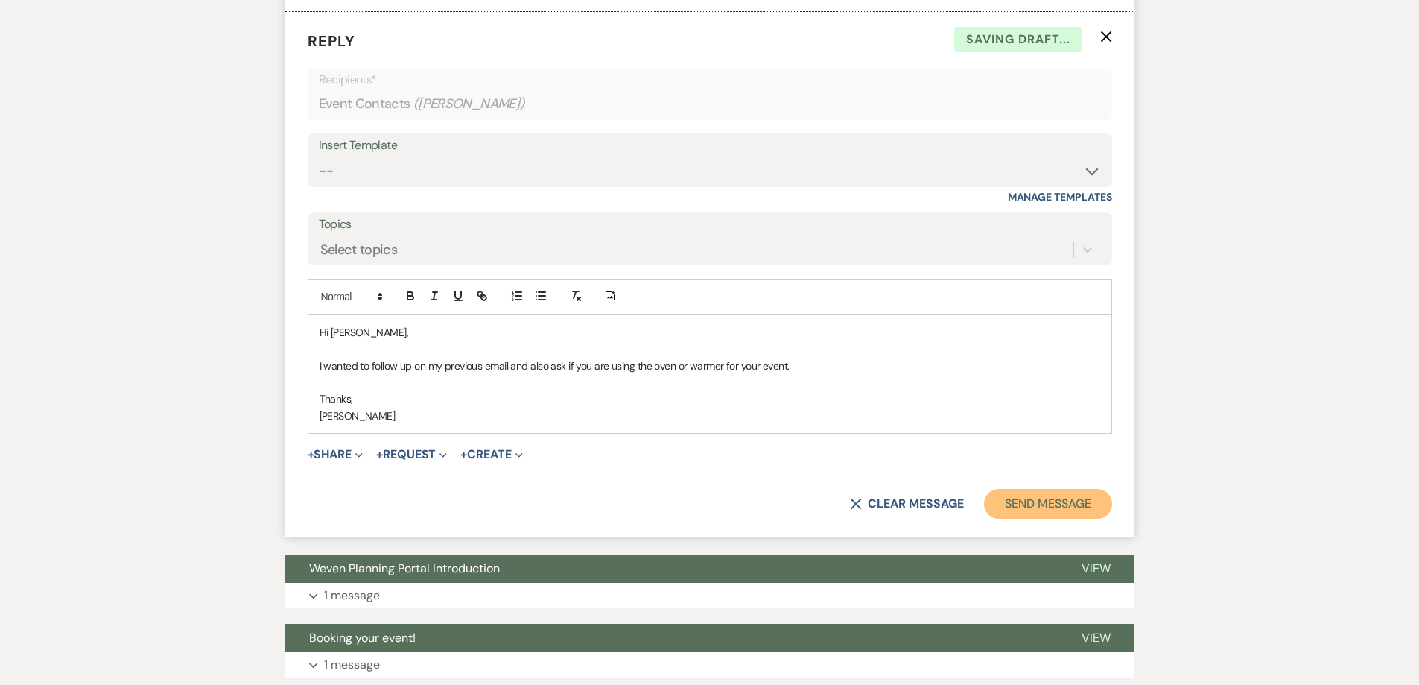
click at [1009, 500] on button "Send Message" at bounding box center [1047, 504] width 127 height 30
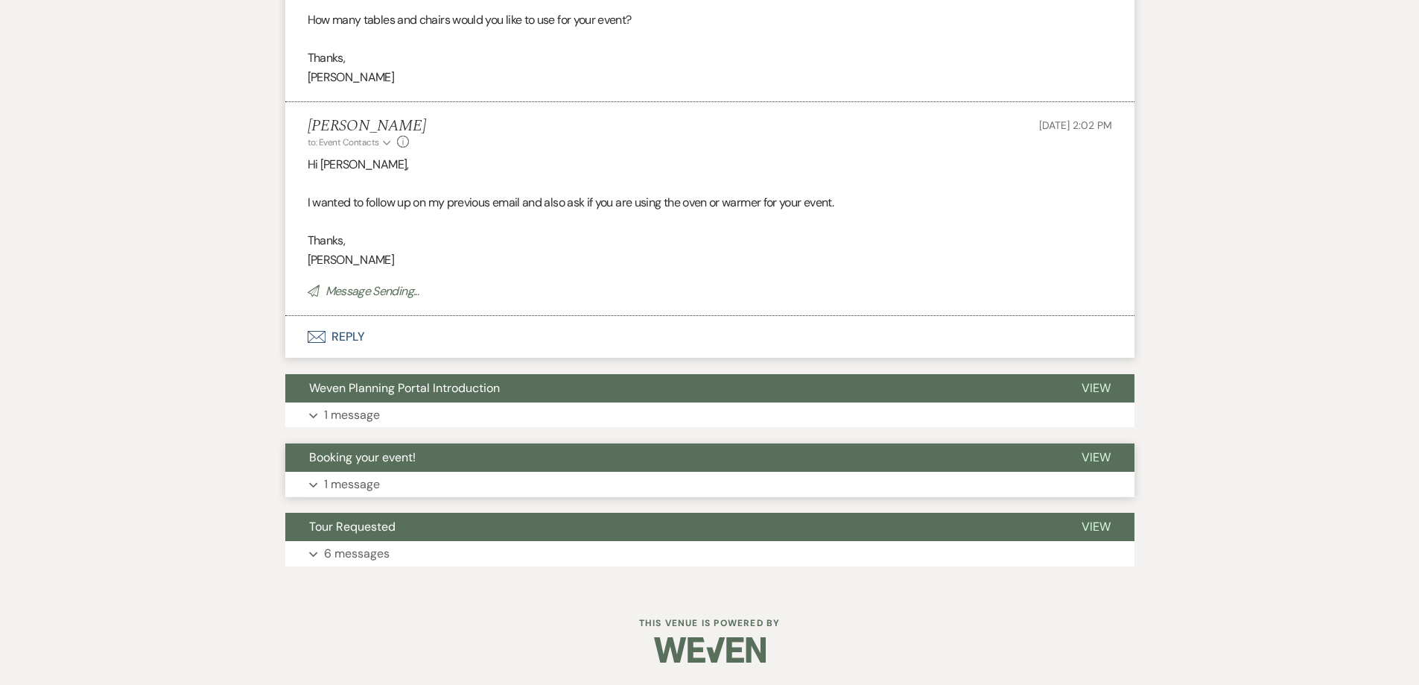
scroll to position [698, 0]
